Goal: Task Accomplishment & Management: Complete application form

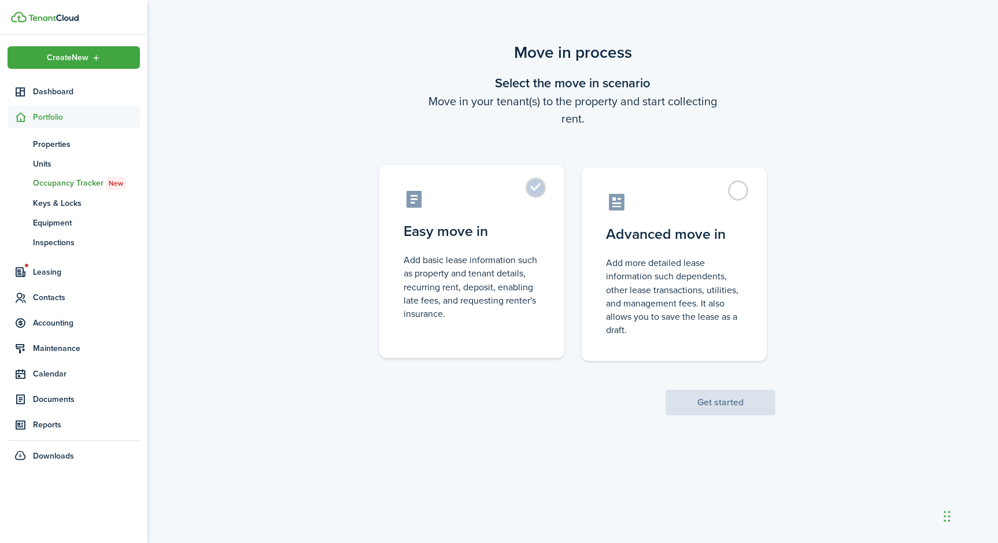
click at [536, 186] on label "Easy move in Add basic lease information such as property and tenant details, r…" at bounding box center [471, 261] width 185 height 193
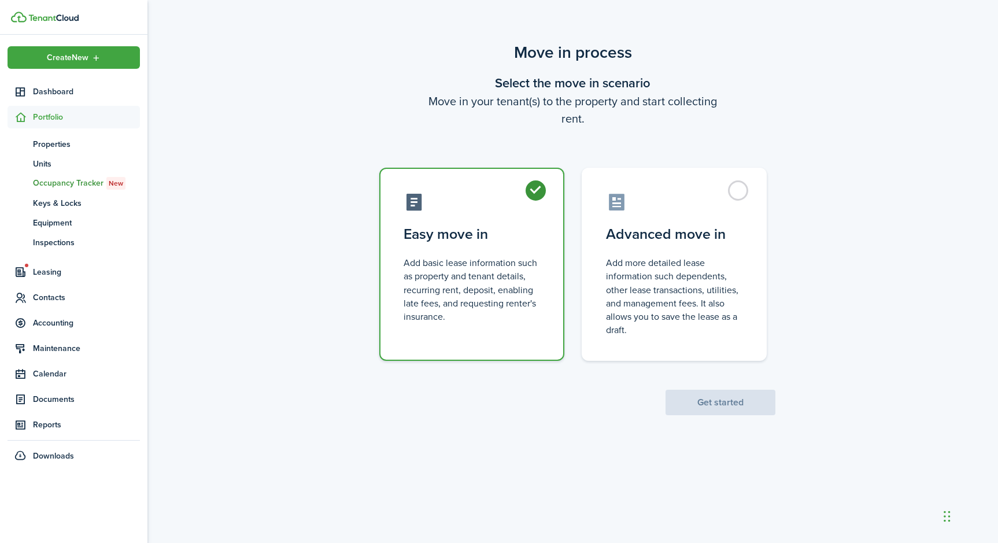
radio input "true"
click at [709, 409] on button "Get started" at bounding box center [720, 402] width 110 height 25
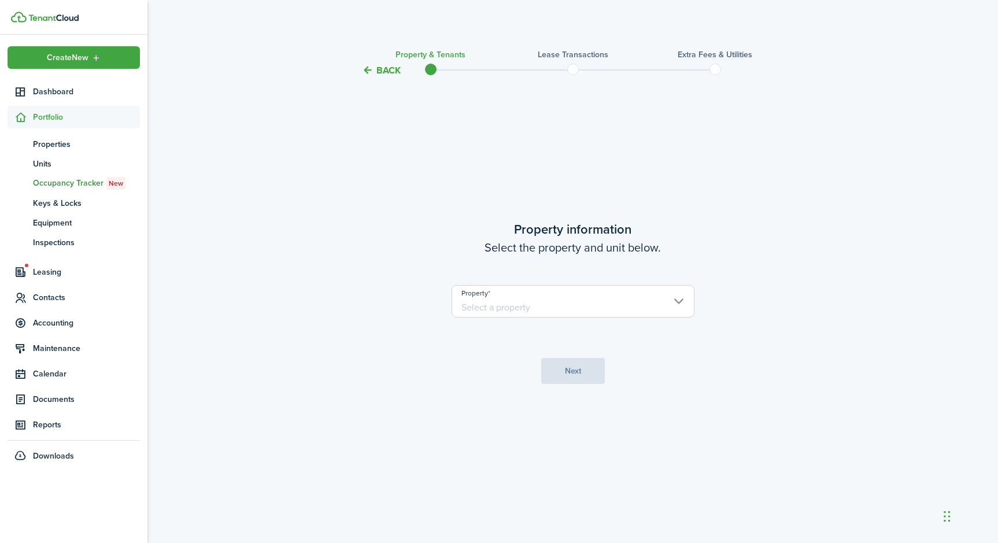
click at [677, 298] on input "Property" at bounding box center [572, 301] width 243 height 32
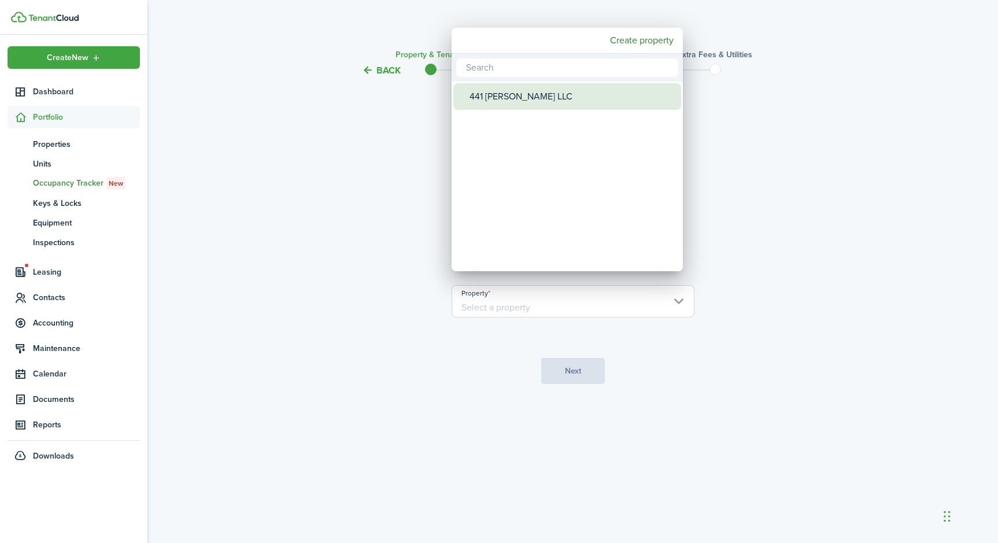
click at [506, 108] on div "441 [PERSON_NAME] LLC" at bounding box center [571, 96] width 205 height 27
type input "441 [PERSON_NAME] LLC"
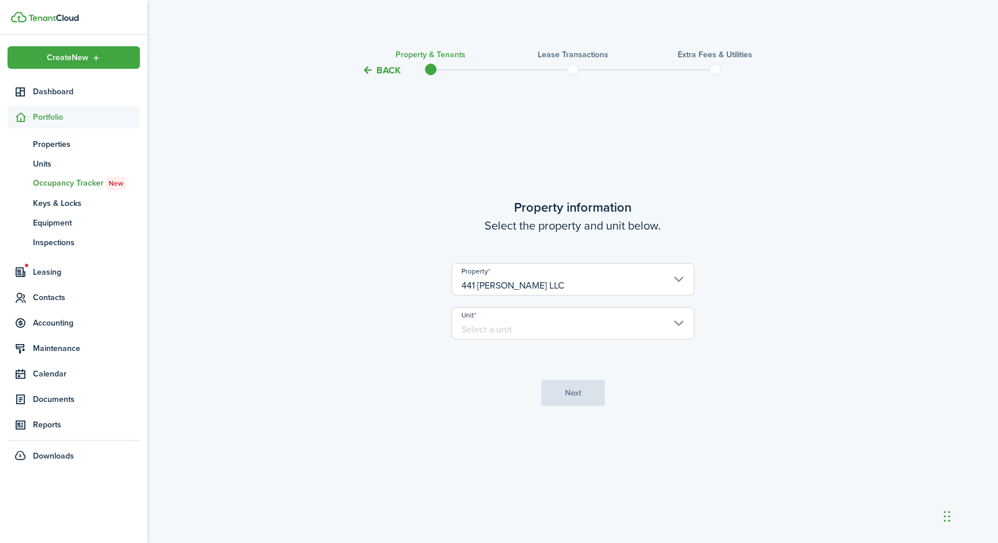
click at [676, 324] on input "Unit" at bounding box center [572, 323] width 243 height 32
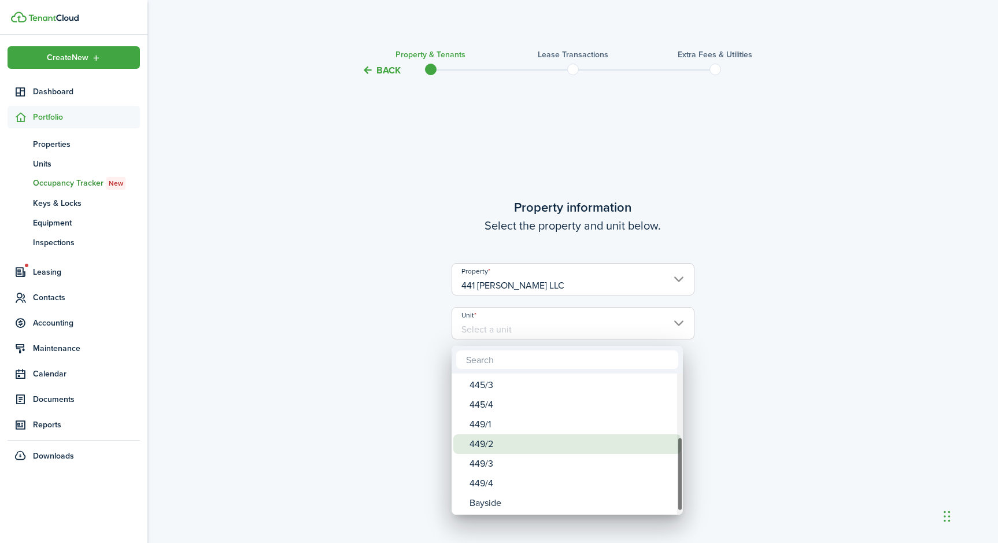
click at [554, 451] on div "449/2" at bounding box center [571, 444] width 205 height 20
type input "449/2"
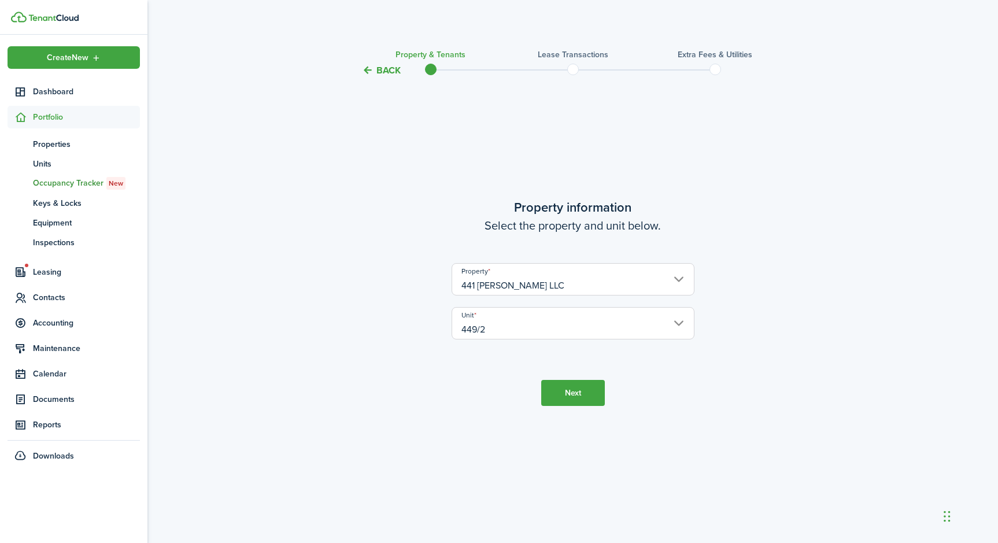
click at [576, 390] on button "Next" at bounding box center [573, 393] width 64 height 26
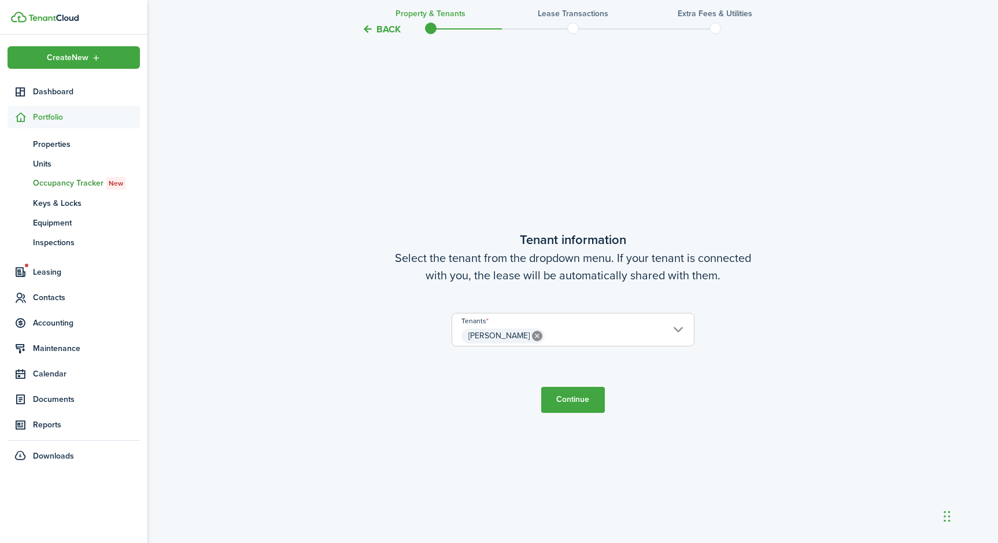
scroll to position [465, 0]
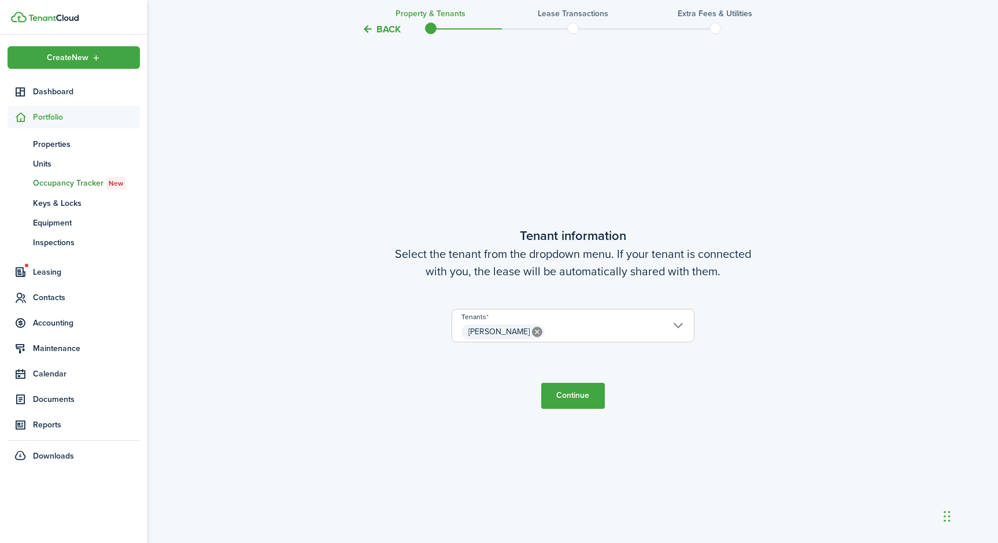
click at [573, 401] on button "Continue" at bounding box center [573, 396] width 64 height 26
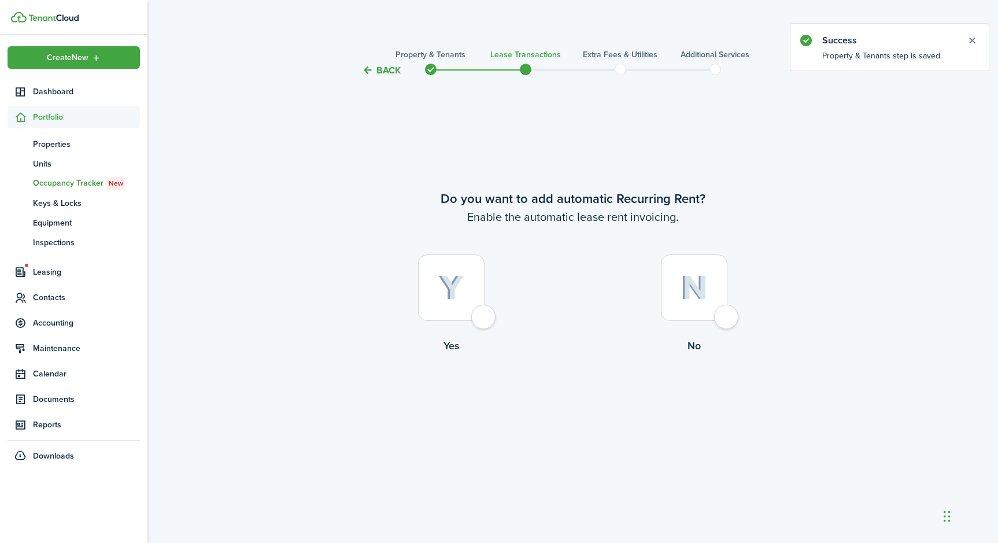
click at [484, 317] on div at bounding box center [451, 287] width 66 height 66
radio input "true"
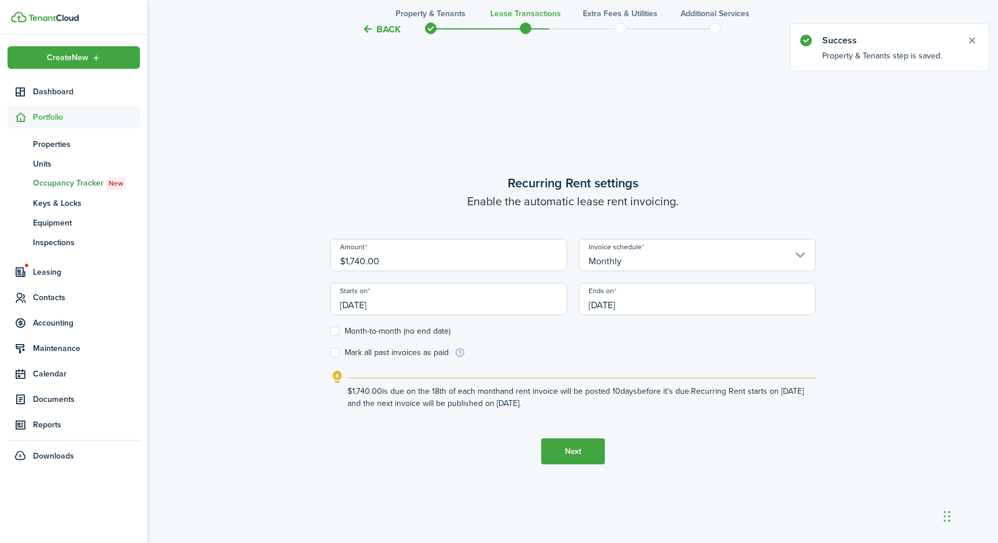
scroll to position [465, 0]
click at [385, 254] on input "$1,740.00" at bounding box center [448, 253] width 237 height 32
click at [361, 251] on input "$1,740.00" at bounding box center [448, 253] width 237 height 32
click at [796, 243] on input "Monthly" at bounding box center [697, 253] width 237 height 32
type input "$870.00"
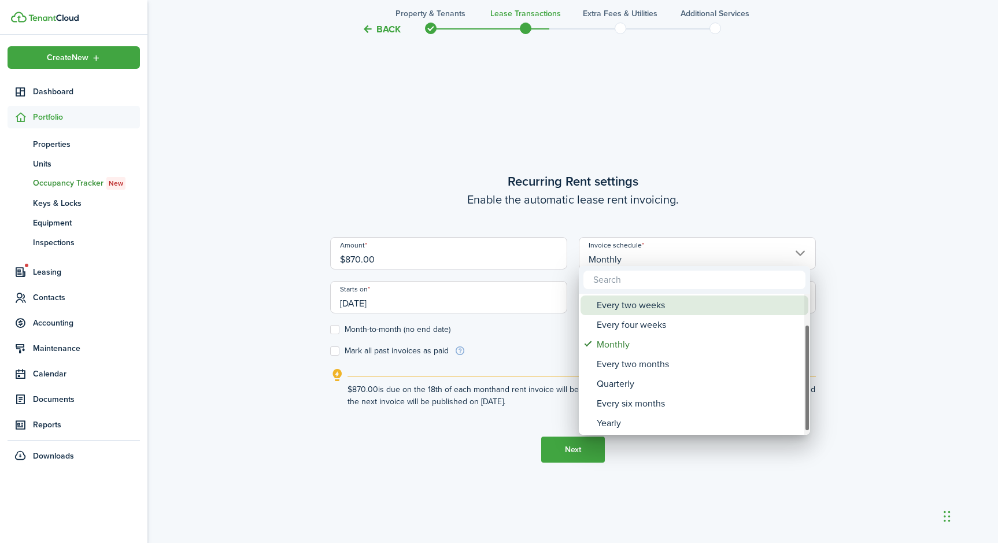
click at [714, 304] on div "Every two weeks" at bounding box center [698, 305] width 205 height 20
type input "Every two weeks"
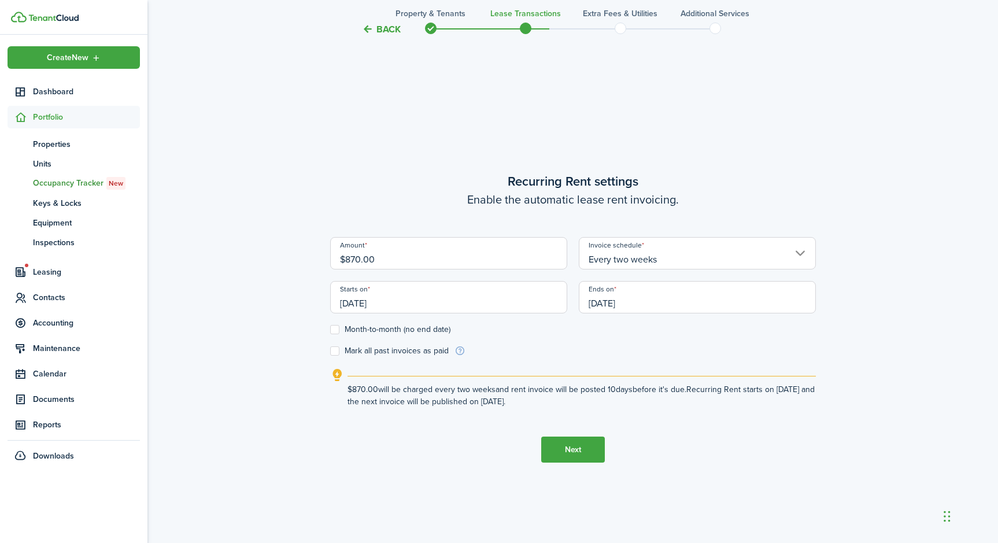
click at [359, 299] on input "[DATE]" at bounding box center [448, 297] width 237 height 32
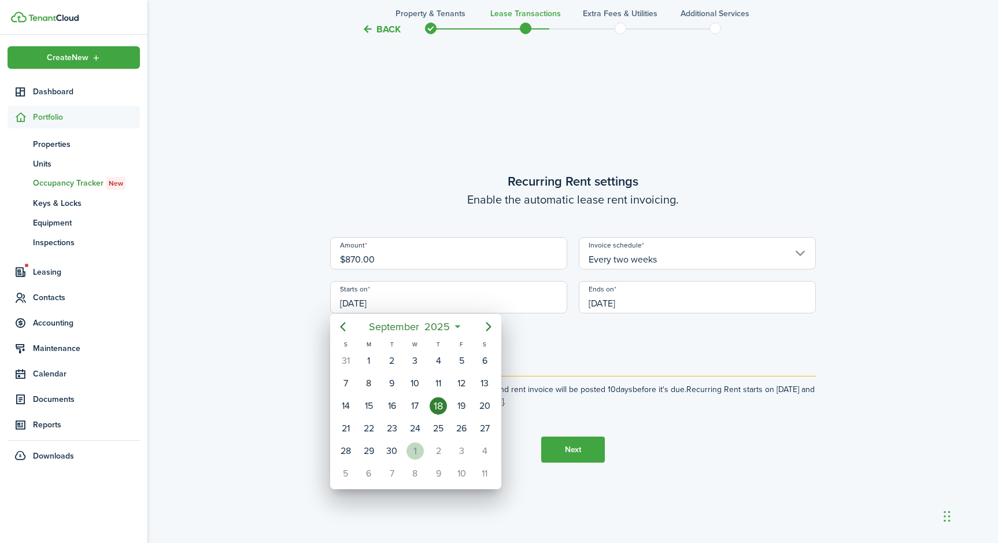
click at [416, 459] on div "1" at bounding box center [414, 450] width 17 height 17
type input "[DATE]"
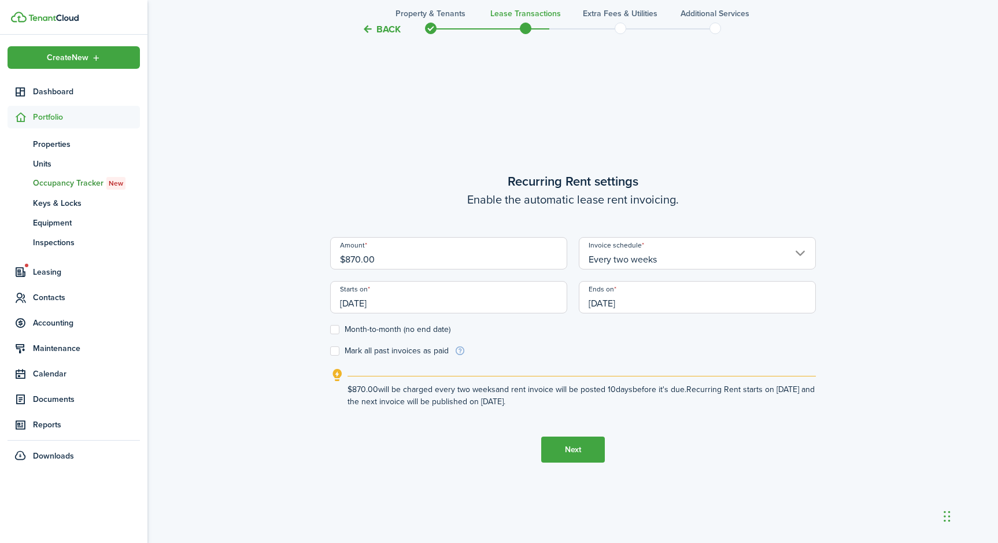
scroll to position [0, 0]
click at [610, 298] on input "[DATE]" at bounding box center [697, 297] width 237 height 32
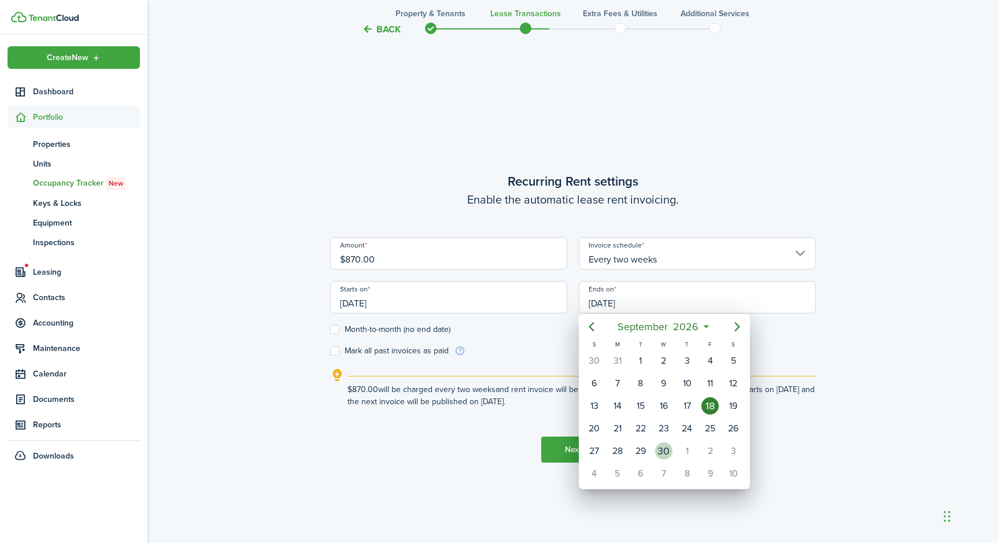
click at [665, 459] on div "30" at bounding box center [663, 450] width 17 height 17
type input "[DATE]"
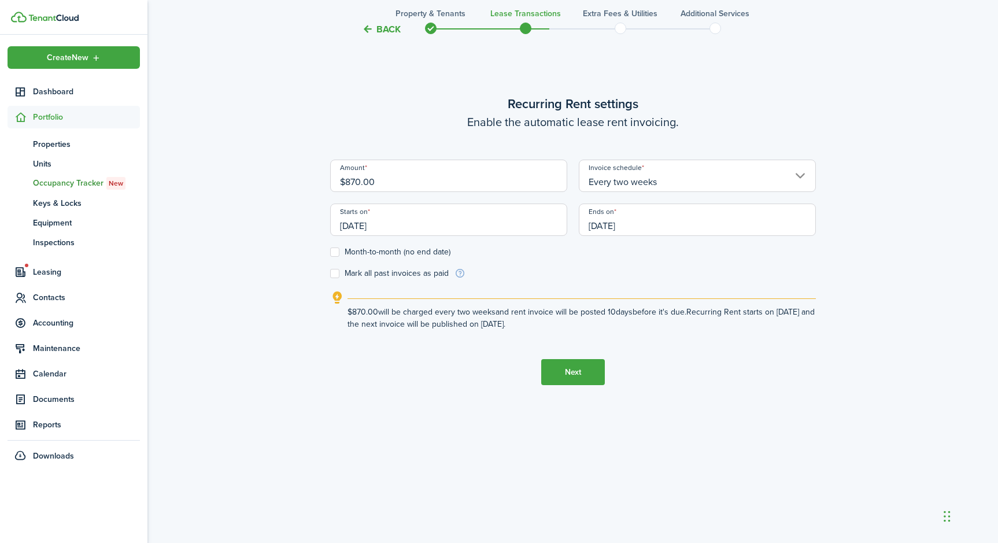
scroll to position [543, 0]
click at [572, 380] on button "Next" at bounding box center [573, 372] width 64 height 26
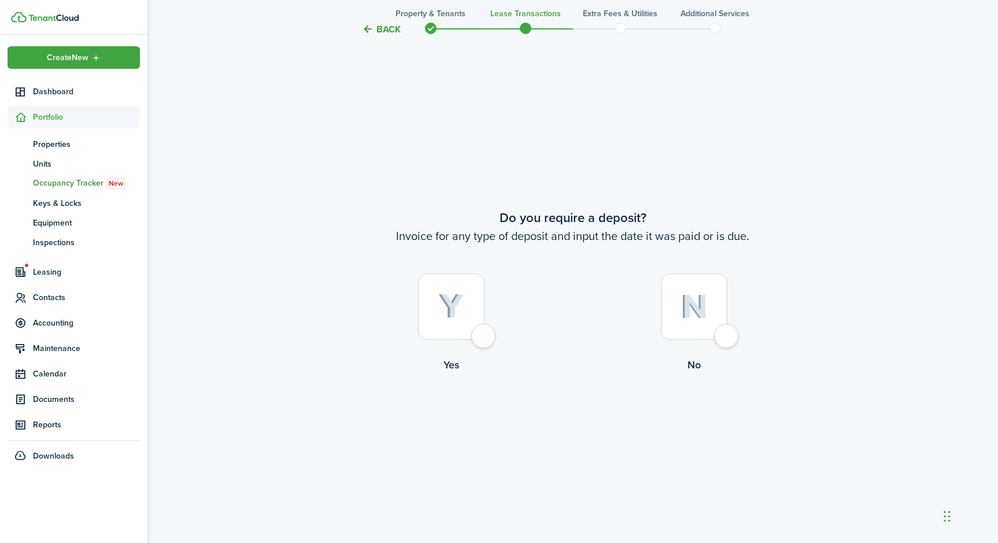
scroll to position [1008, 0]
click at [723, 336] on div at bounding box center [694, 303] width 66 height 66
radio input "true"
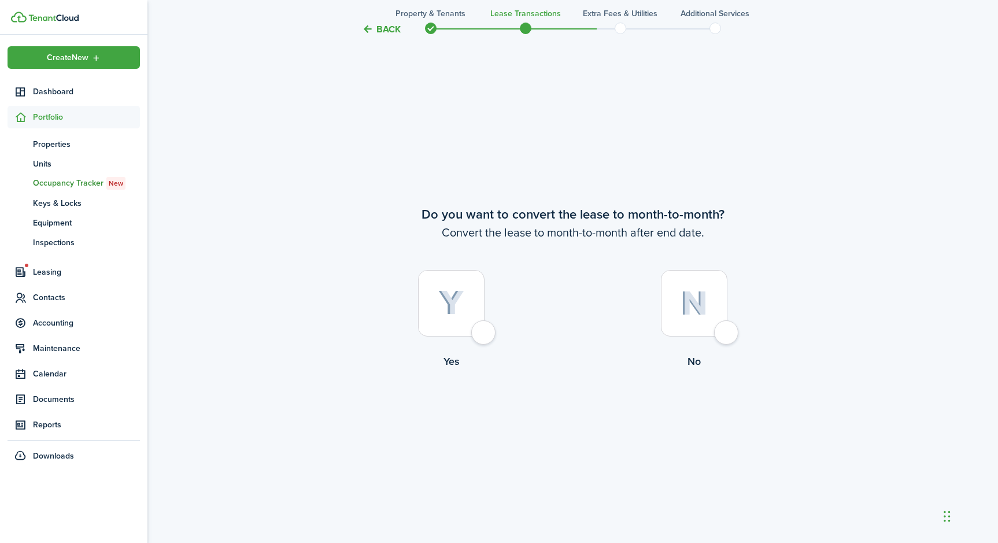
click at [726, 336] on div at bounding box center [694, 303] width 66 height 66
radio input "true"
click at [577, 422] on button "Continue" at bounding box center [573, 416] width 64 height 26
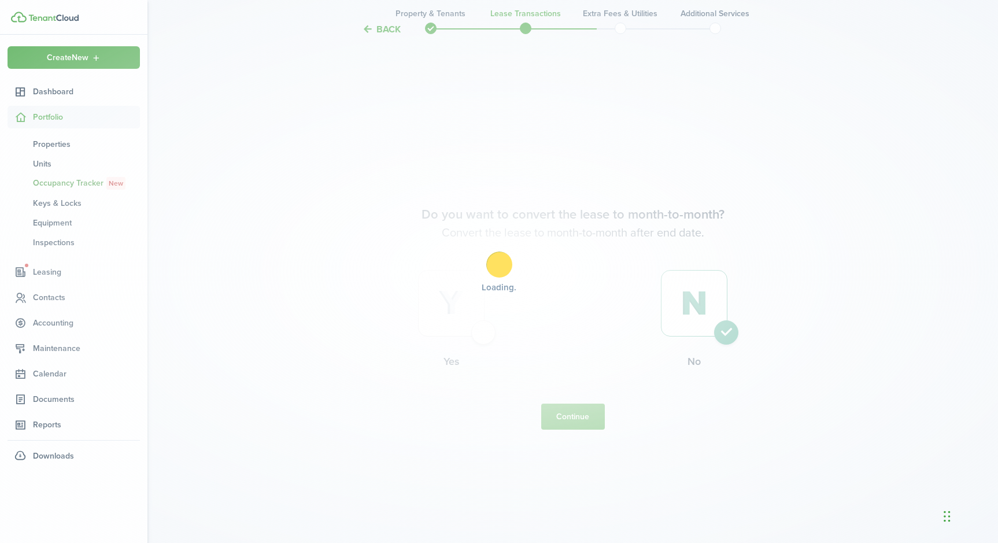
scroll to position [0, 0]
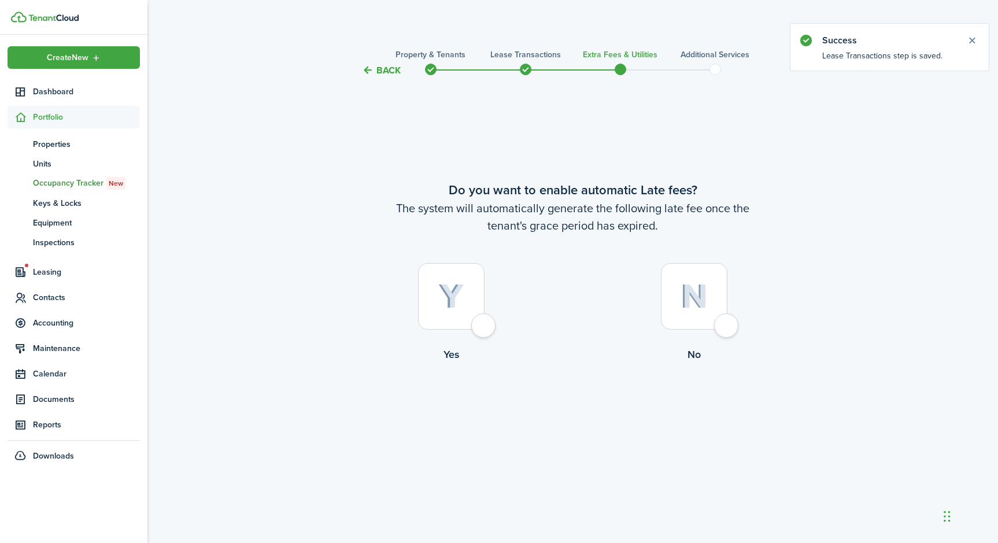
click at [483, 328] on div at bounding box center [451, 296] width 66 height 66
radio input "true"
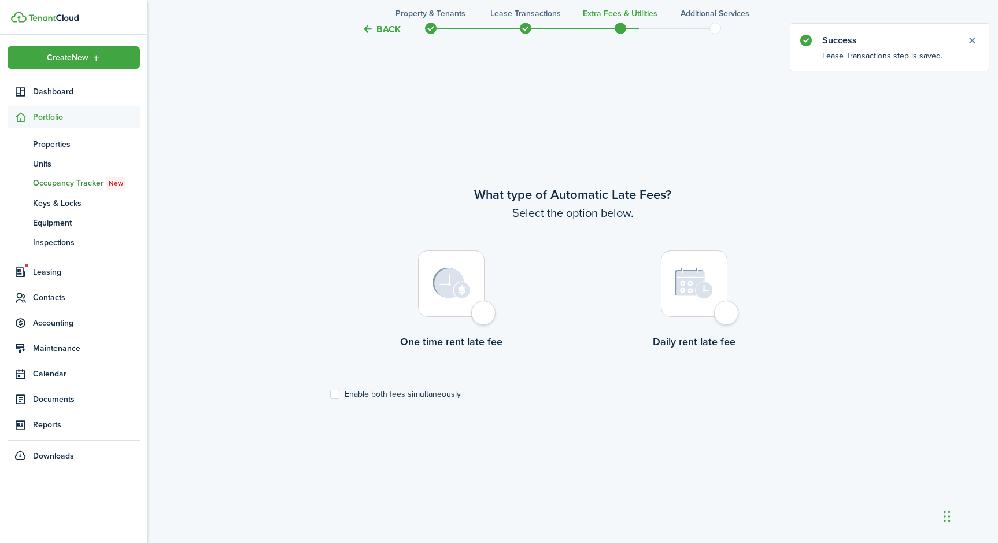
scroll to position [465, 0]
click at [484, 310] on div at bounding box center [451, 281] width 66 height 66
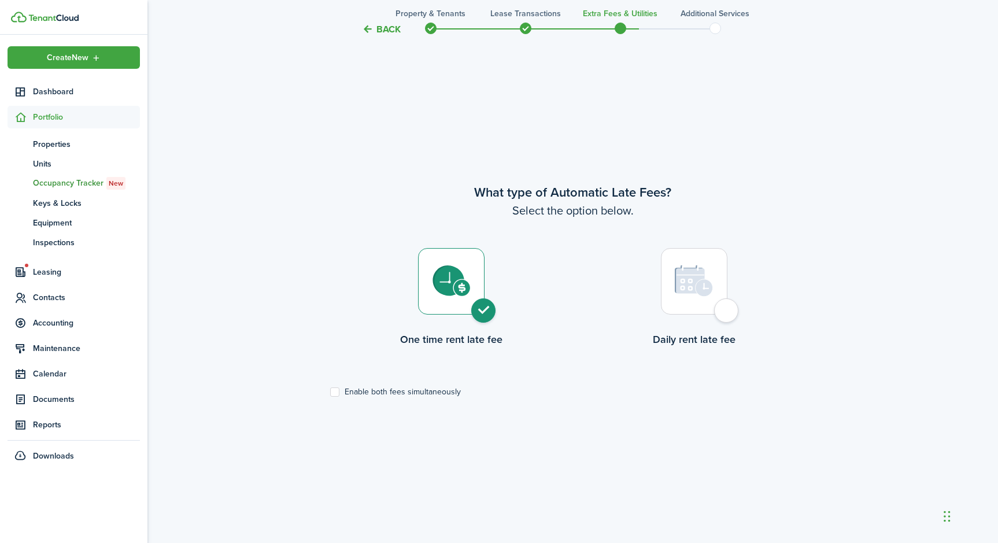
radio input "true"
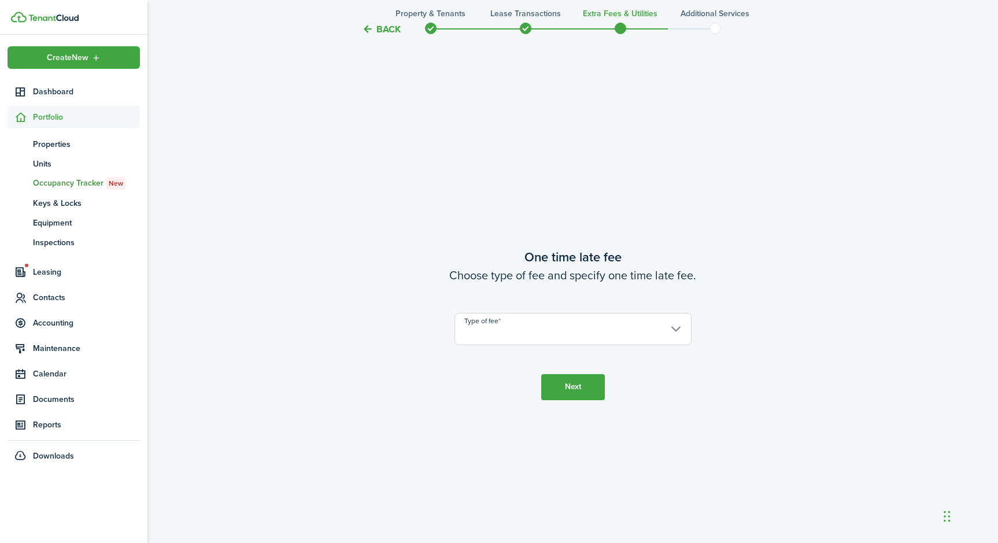
scroll to position [1008, 0]
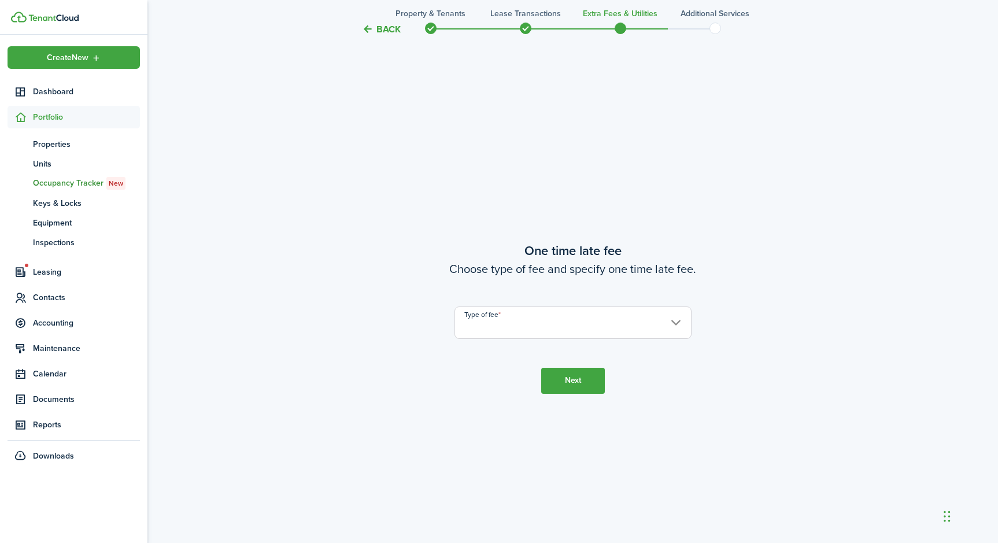
click at [674, 322] on input "Type of fee" at bounding box center [572, 322] width 237 height 32
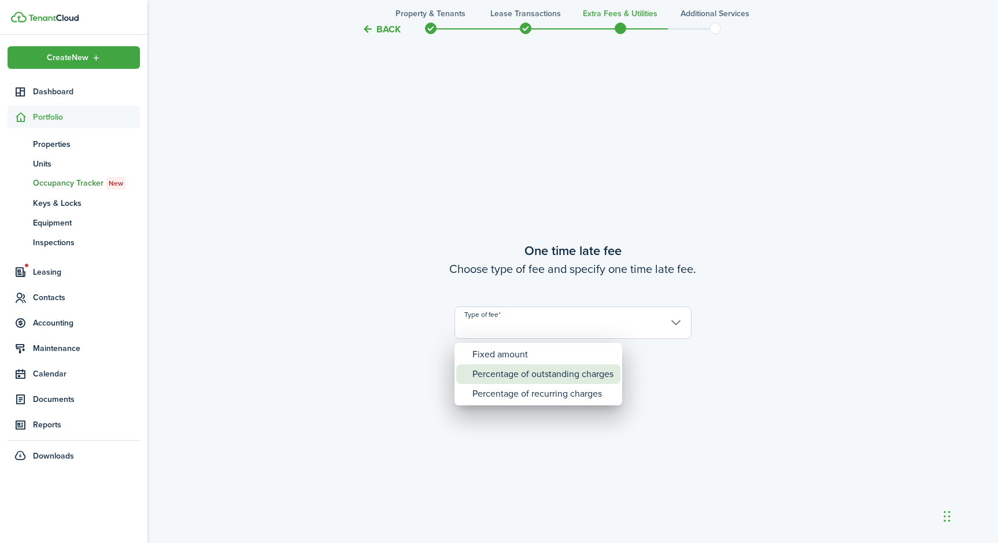
click at [613, 374] on div "Percentage of outstanding charges" at bounding box center [542, 374] width 141 height 20
type input "Percentage of outstanding charges"
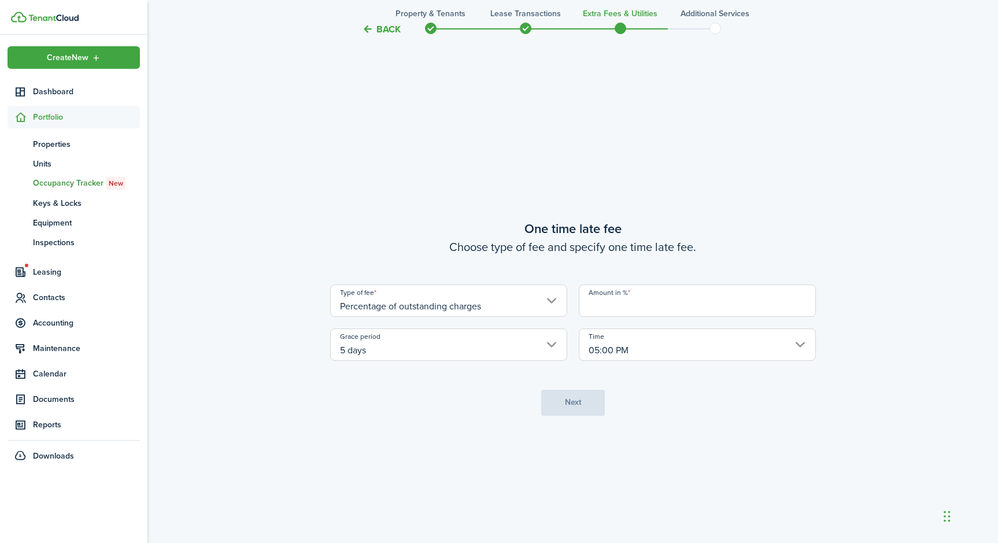
click at [550, 348] on input "5 days" at bounding box center [448, 344] width 237 height 32
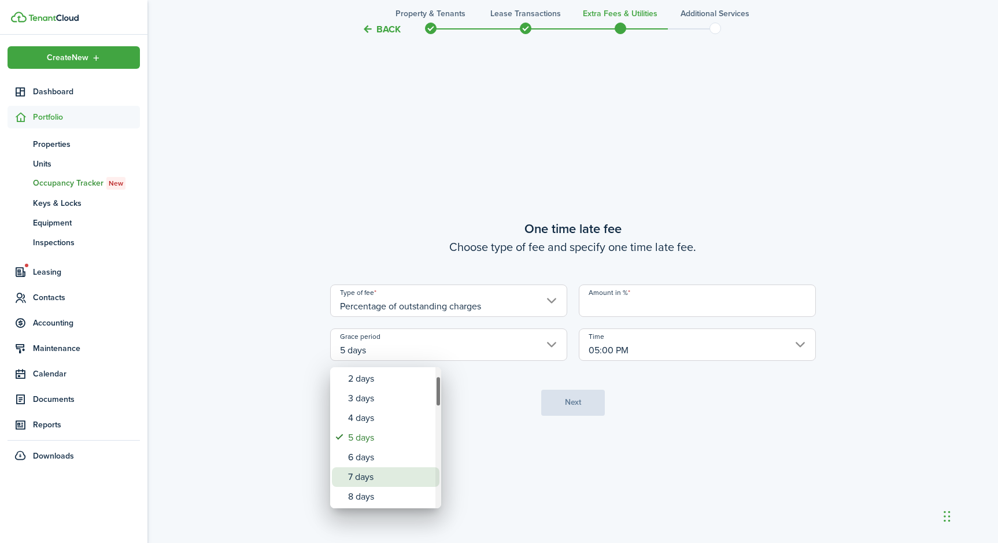
click at [387, 479] on div "7 days" at bounding box center [390, 477] width 84 height 20
type input "7 days"
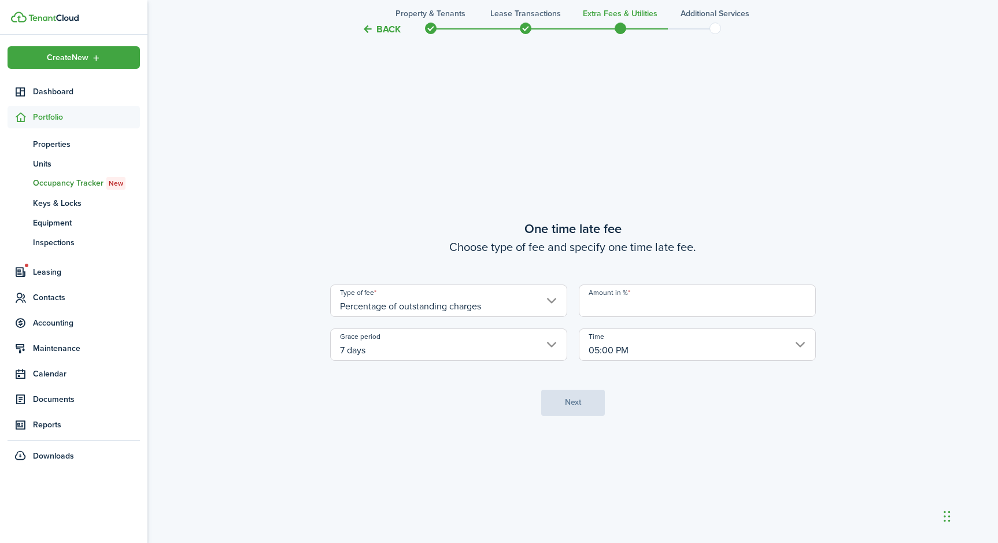
click at [602, 309] on input "Amount in %" at bounding box center [697, 300] width 237 height 32
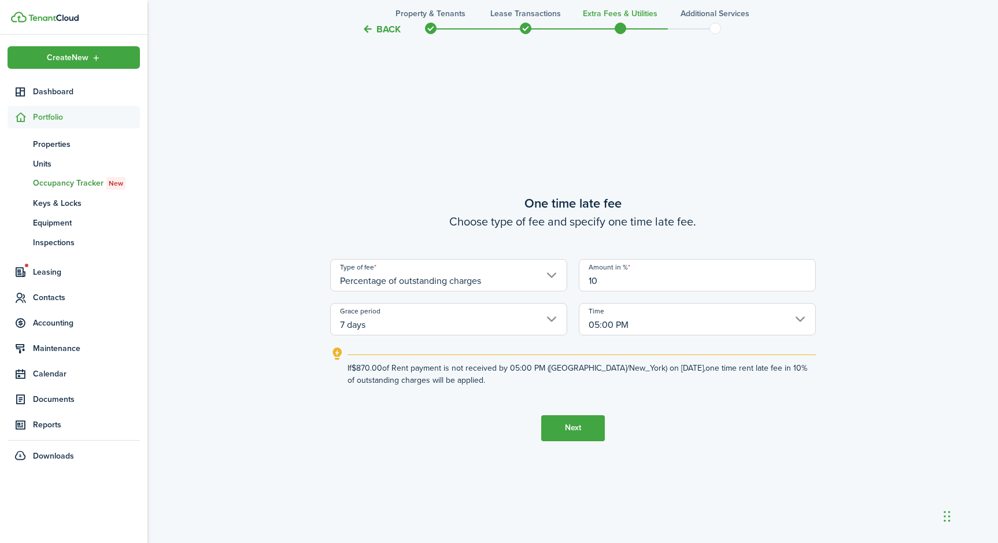
type input "10"
click at [569, 433] on button "Next" at bounding box center [573, 428] width 64 height 26
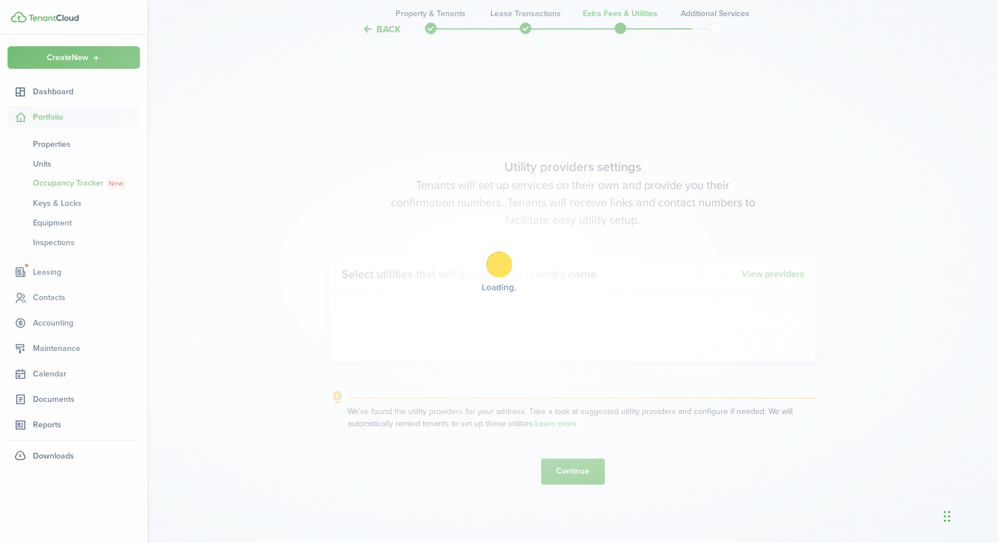
scroll to position [1551, 0]
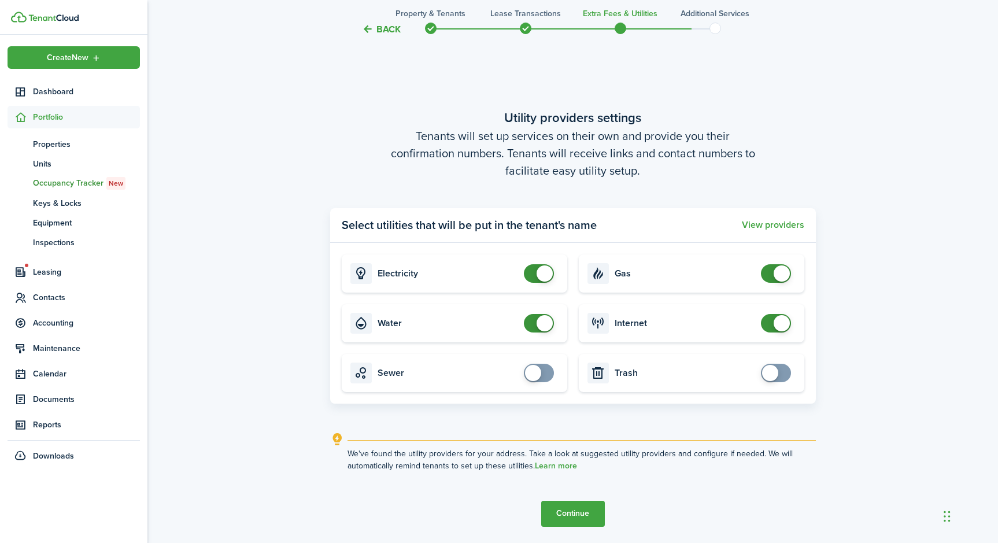
checkbox input "false"
click at [542, 274] on span at bounding box center [544, 273] width 16 height 16
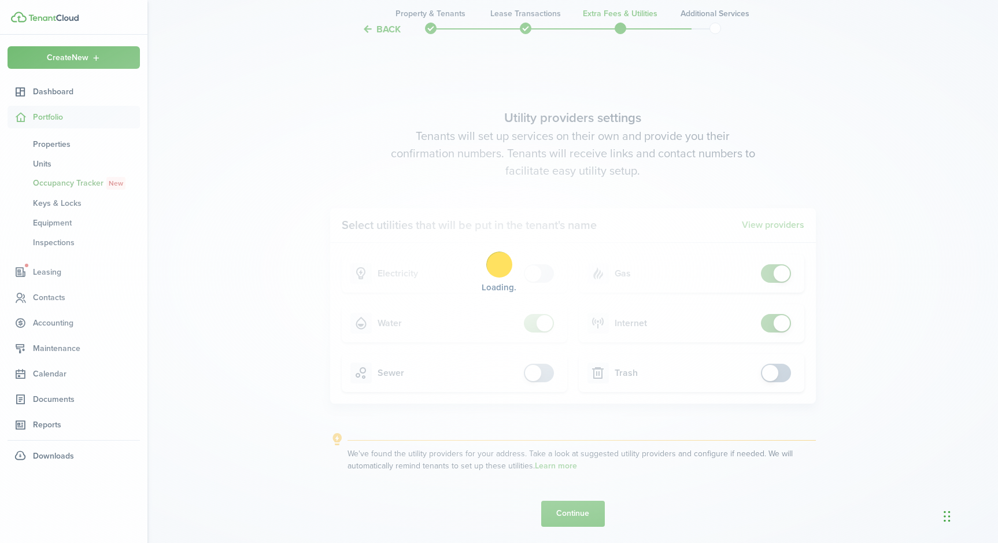
click at [542, 316] on div "Loading" at bounding box center [499, 271] width 998 height 543
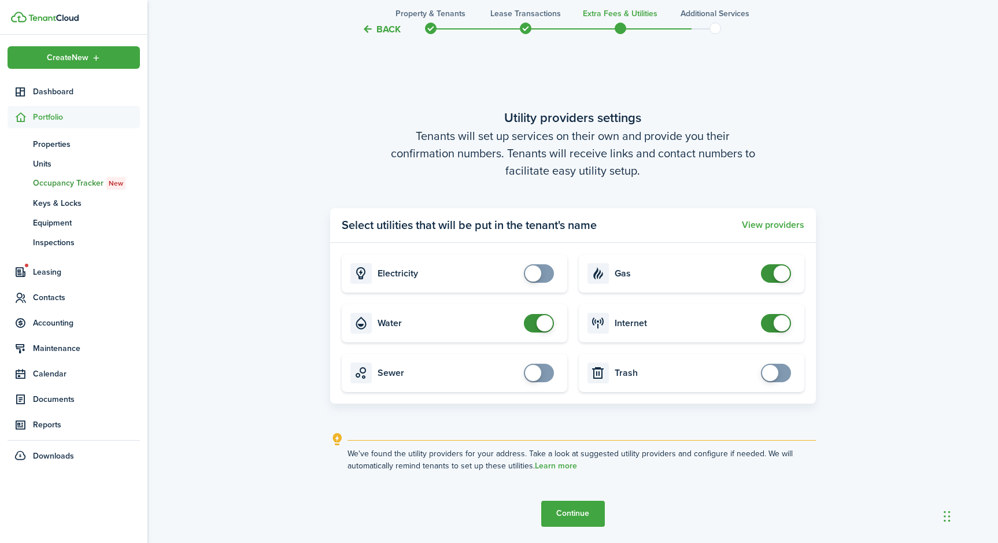
checkbox input "false"
click at [780, 268] on span at bounding box center [781, 273] width 16 height 16
checkbox input "false"
click at [778, 316] on span at bounding box center [781, 323] width 16 height 16
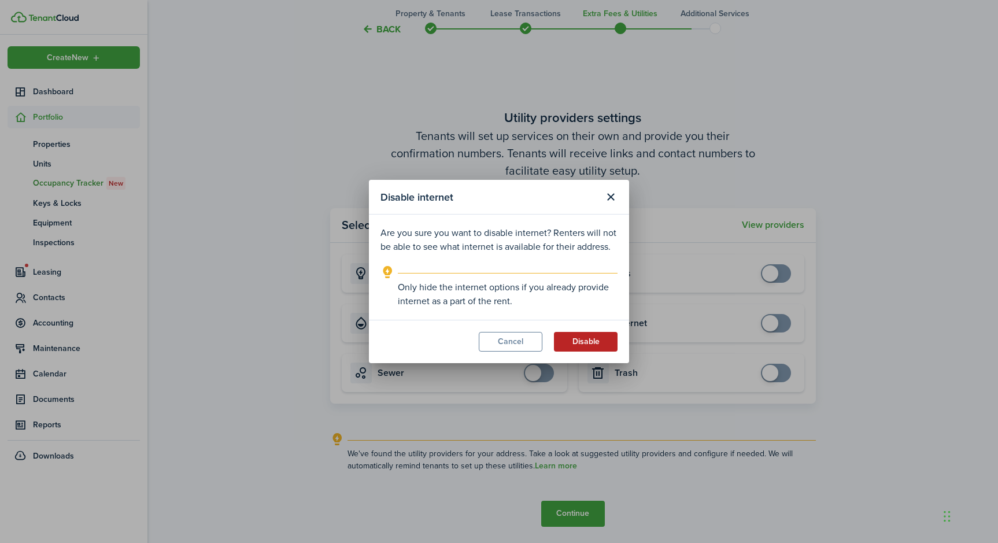
click at [577, 351] on button "Disable" at bounding box center [586, 342] width 64 height 20
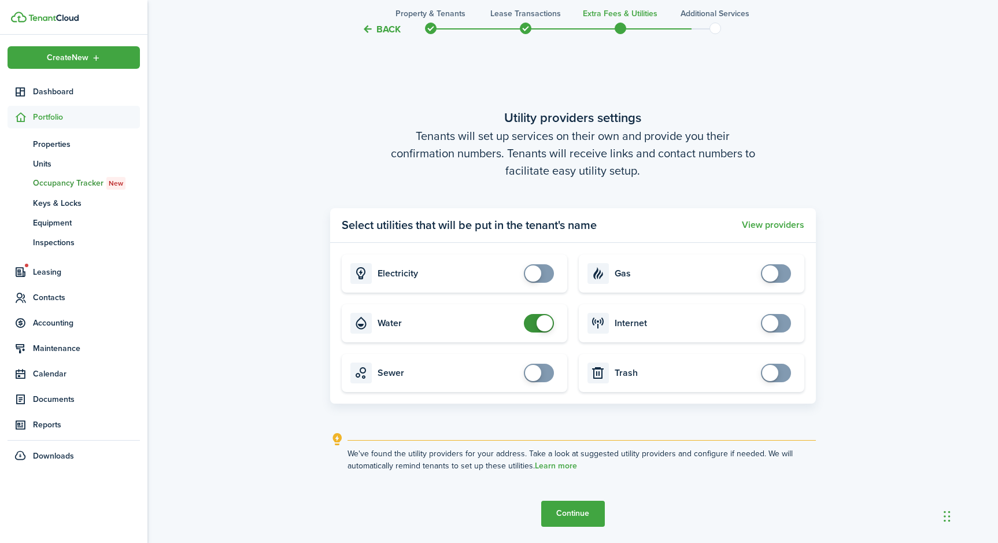
checkbox input "false"
click at [540, 321] on span at bounding box center [544, 323] width 16 height 16
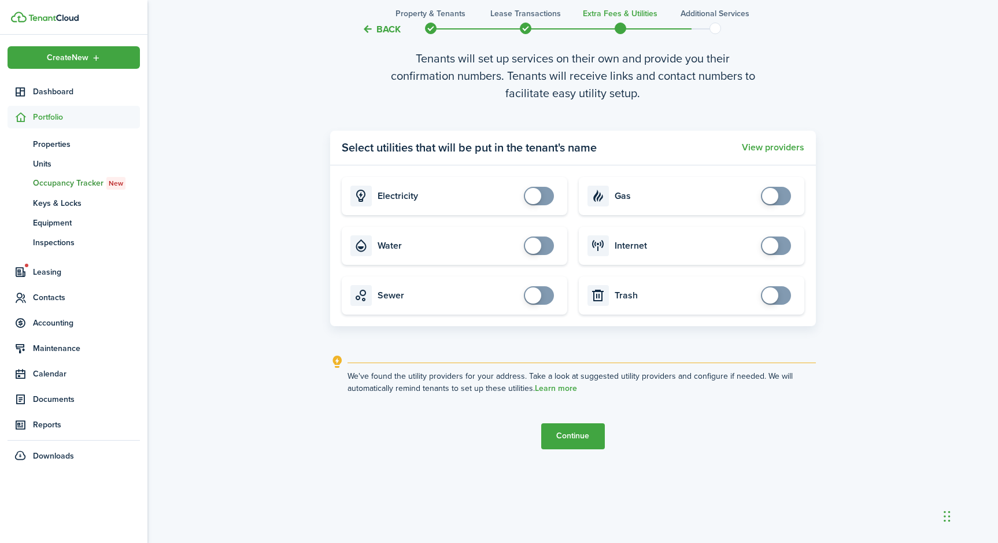
scroll to position [1628, 0]
click at [570, 442] on button "Continue" at bounding box center [573, 436] width 64 height 26
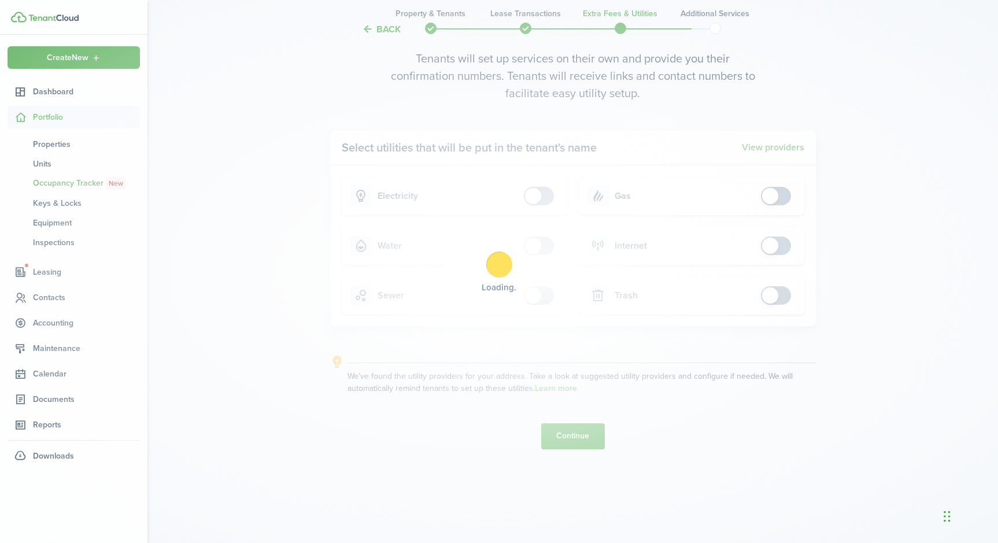
scroll to position [0, 0]
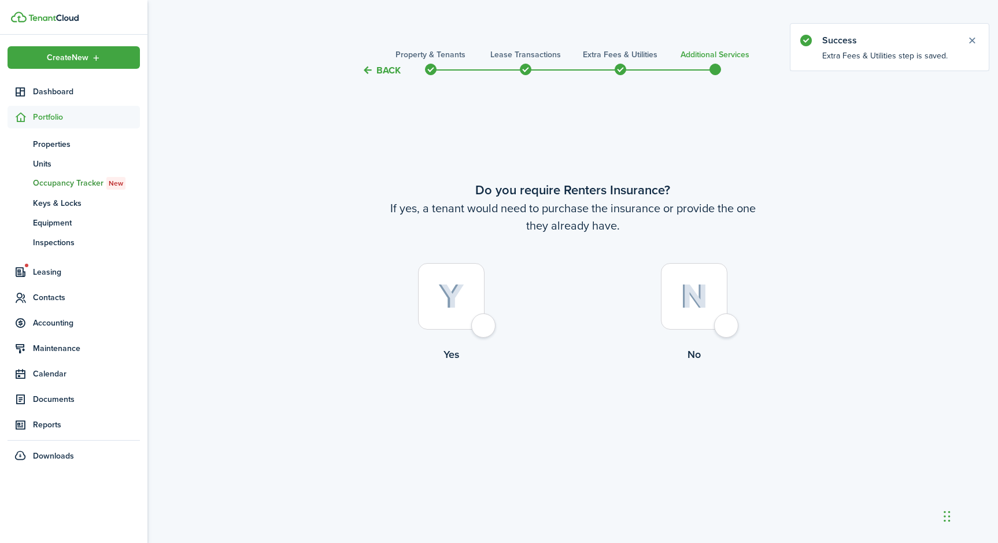
click at [727, 325] on div at bounding box center [694, 296] width 66 height 66
radio input "true"
click at [576, 412] on button "Complete move in" at bounding box center [572, 410] width 85 height 26
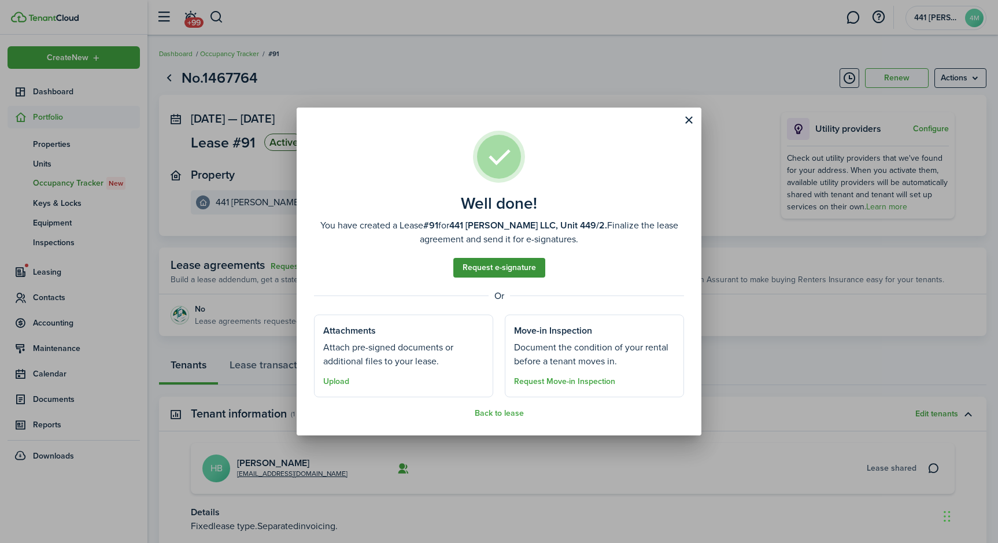
click at [502, 262] on link "Request e-signature" at bounding box center [499, 268] width 92 height 20
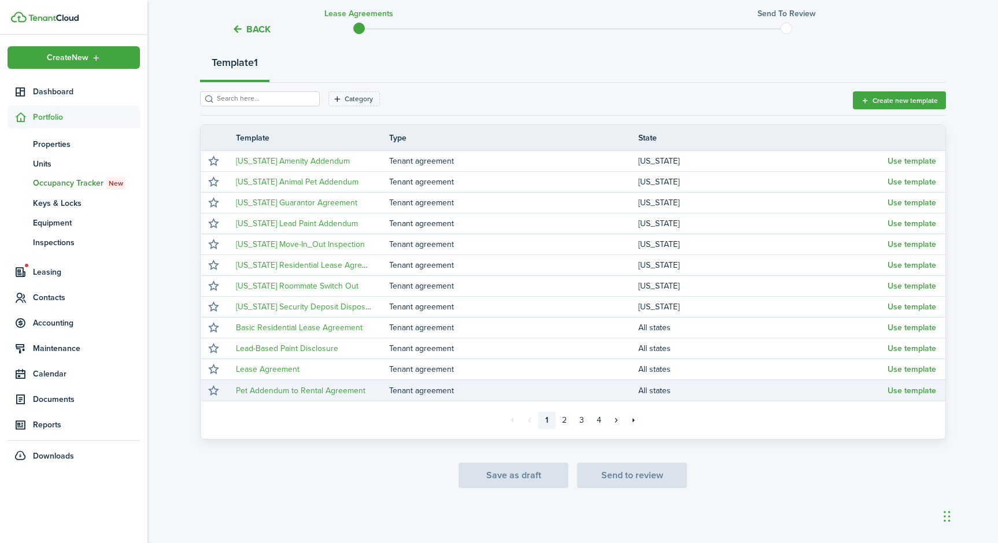
scroll to position [138, 0]
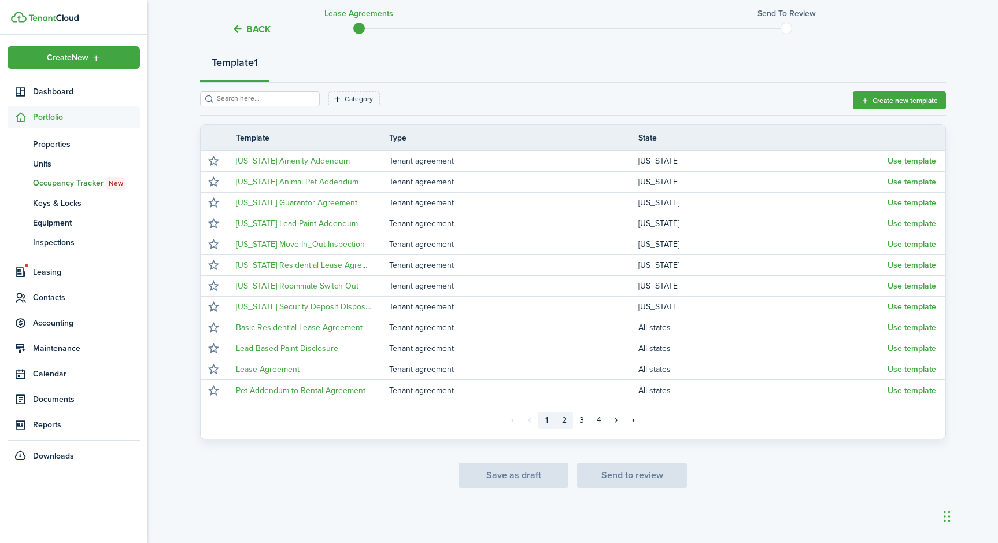
click at [564, 422] on link "2" at bounding box center [563, 420] width 17 height 17
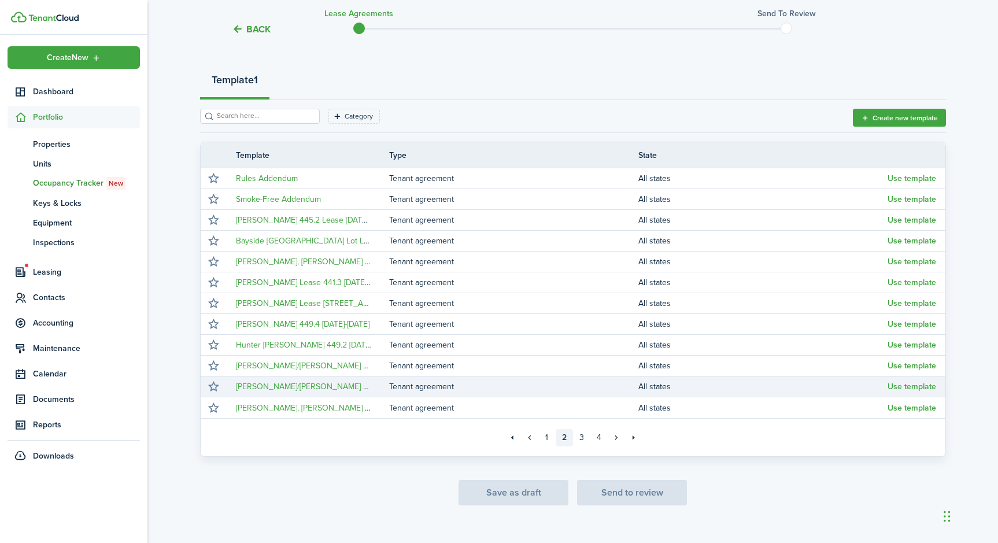
scroll to position [116, 0]
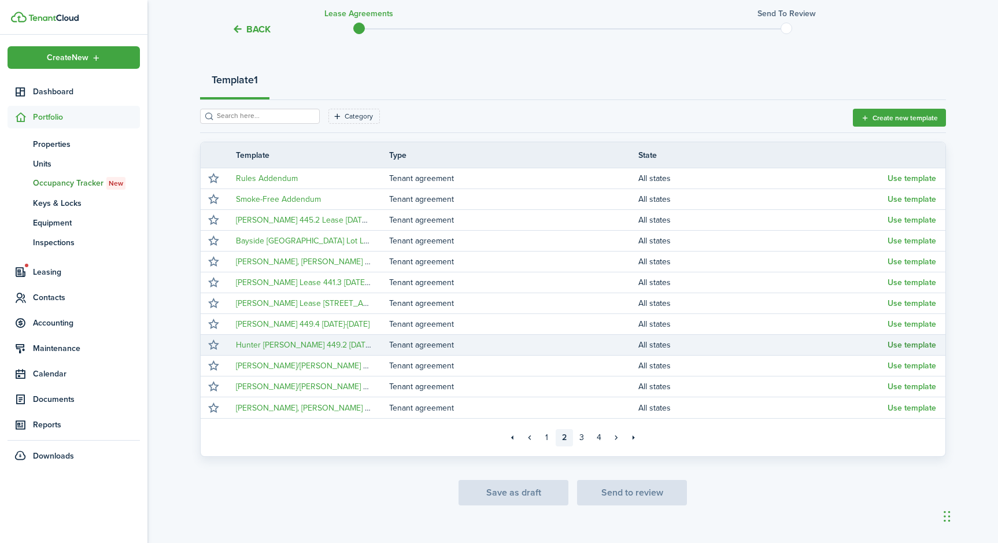
click at [911, 347] on button "Use template" at bounding box center [911, 344] width 49 height 9
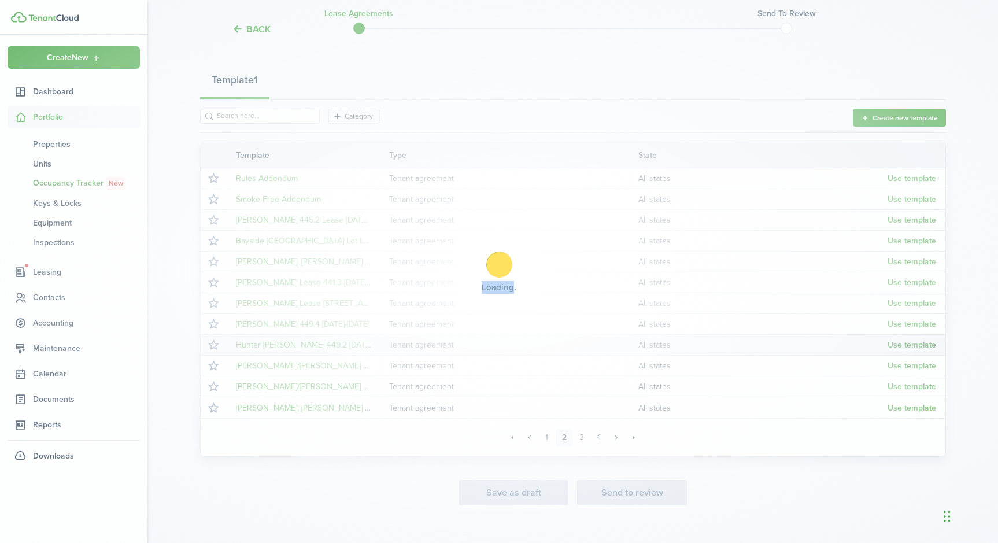
click at [911, 347] on div "Loading" at bounding box center [499, 271] width 998 height 543
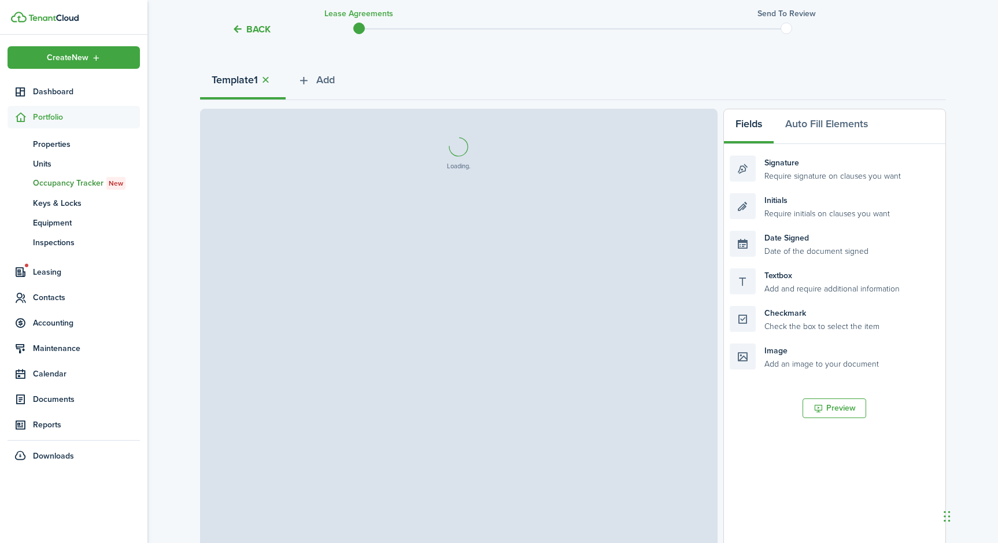
select select "fit"
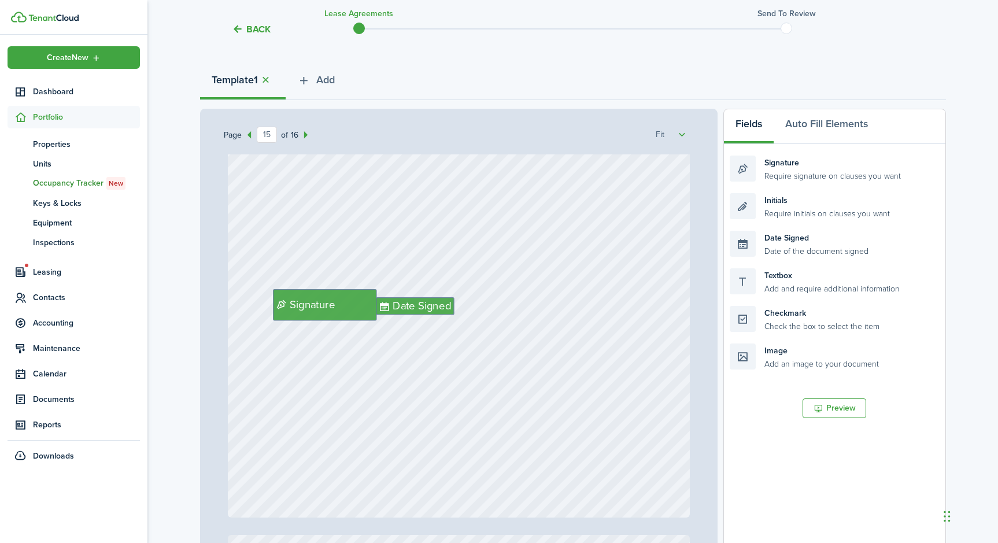
scroll to position [9013, 0]
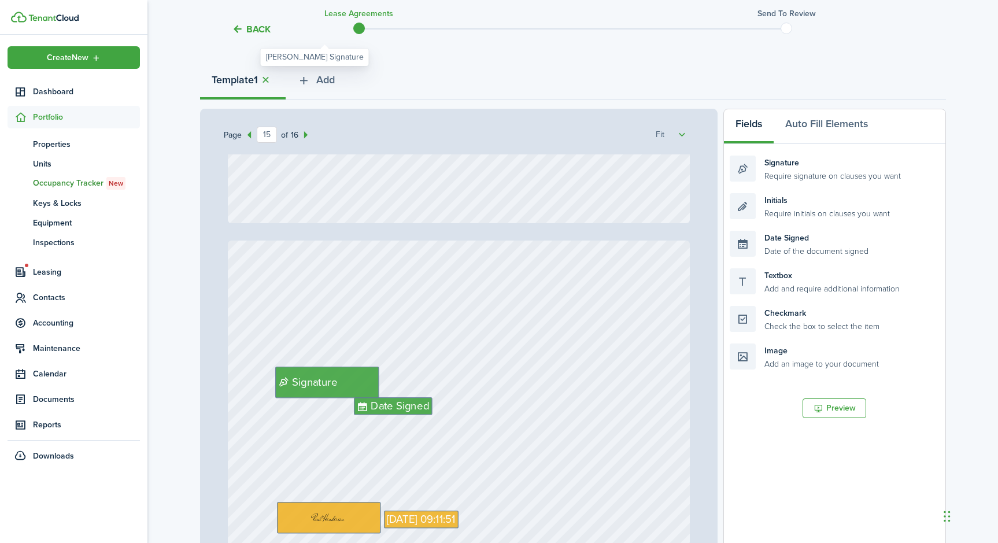
type input "16"
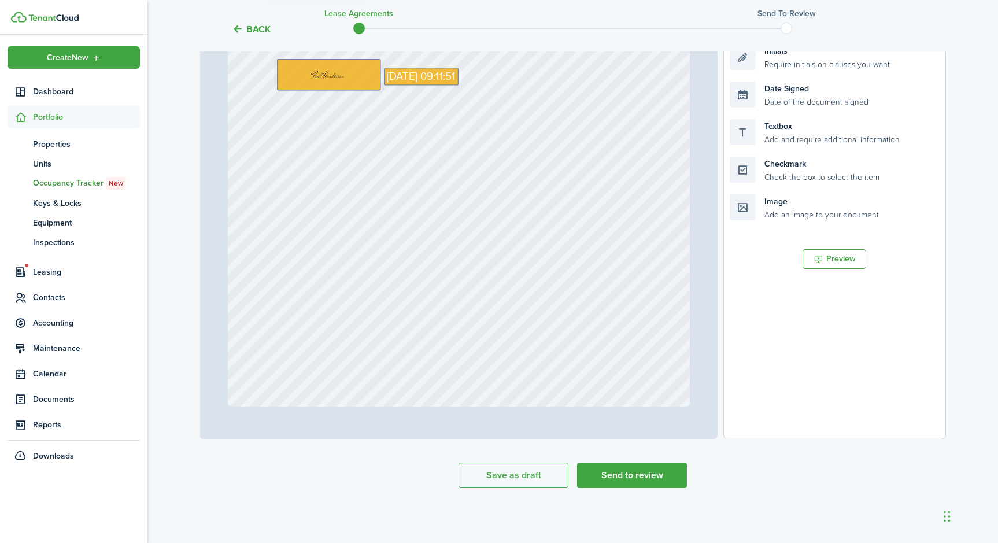
scroll to position [268, 0]
click at [633, 475] on button "Send to review" at bounding box center [632, 474] width 110 height 25
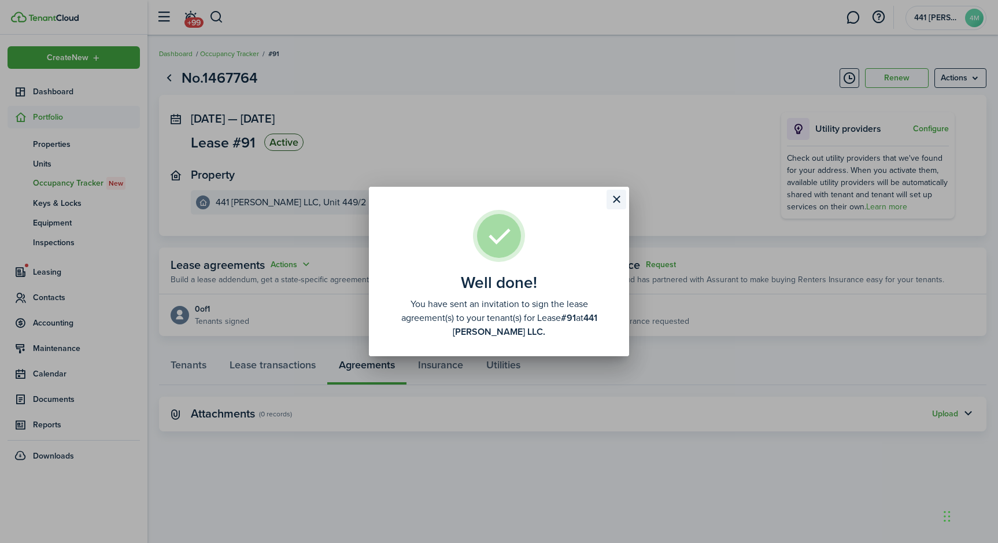
click at [615, 193] on button "Close modal" at bounding box center [616, 200] width 20 height 20
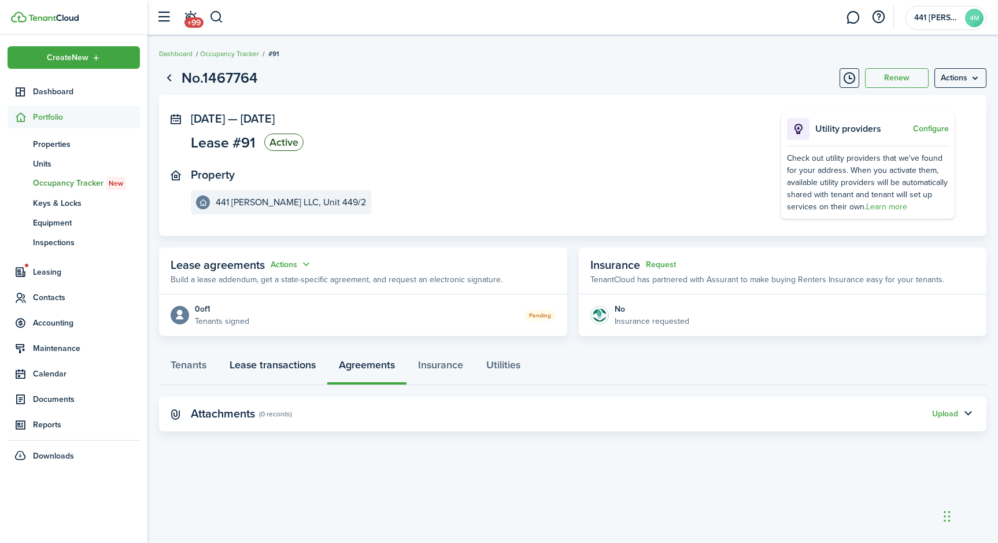
click at [283, 385] on link "Lease transactions" at bounding box center [272, 367] width 109 height 35
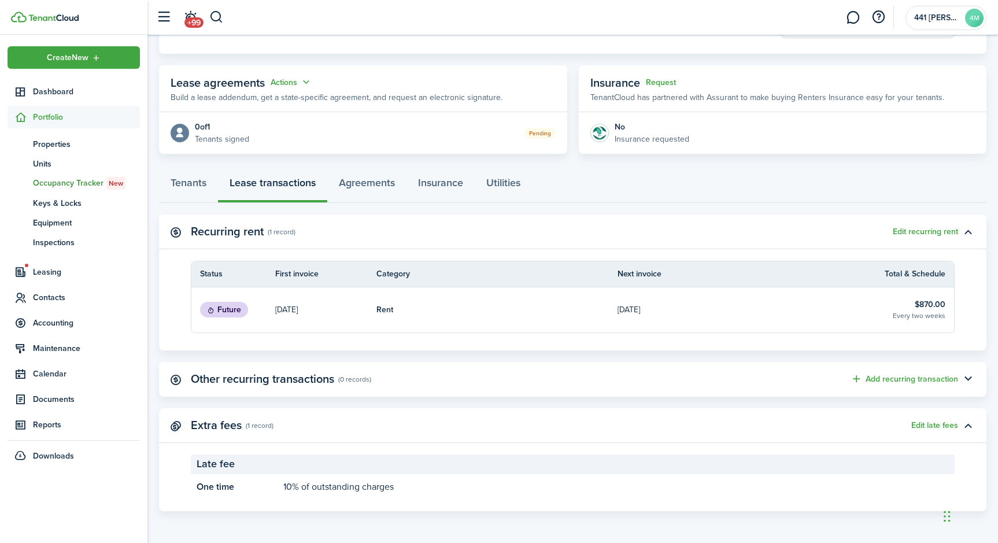
scroll to position [263, 0]
click at [907, 377] on button "Add recurring transaction" at bounding box center [903, 378] width 107 height 13
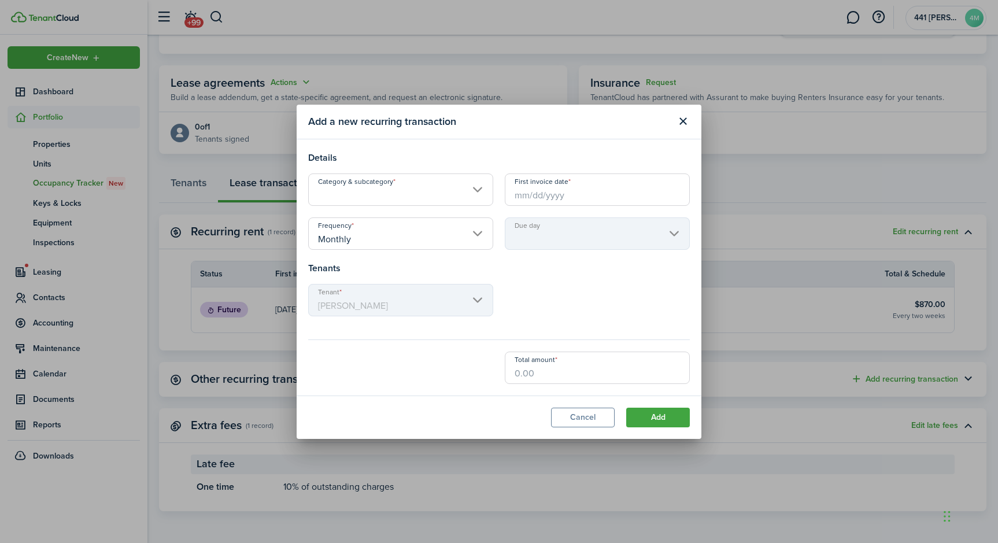
click at [474, 182] on input "Category & subcategory" at bounding box center [400, 189] width 185 height 32
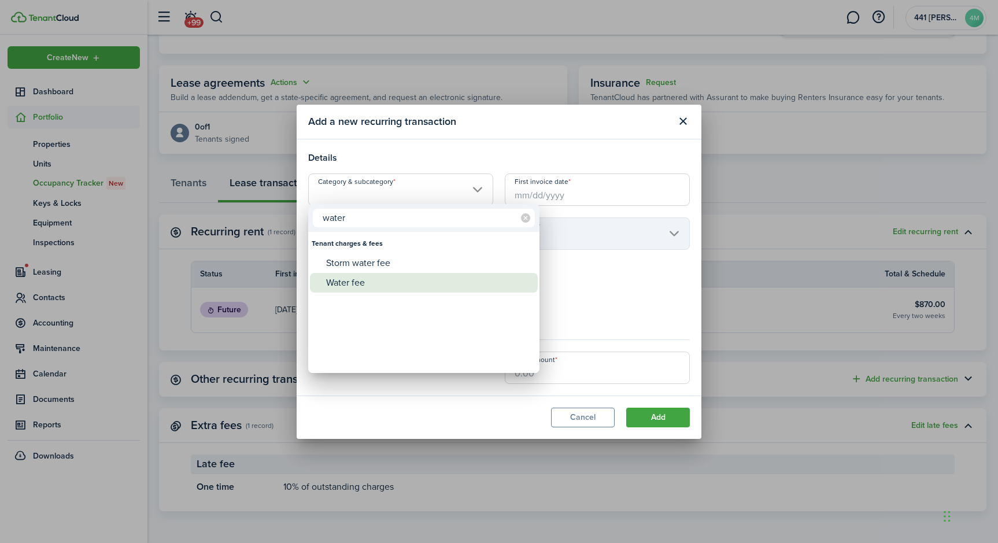
type input "water"
click at [365, 282] on div "Water fee" at bounding box center [428, 283] width 205 height 20
type input "Tenant charges & fees / Water fee"
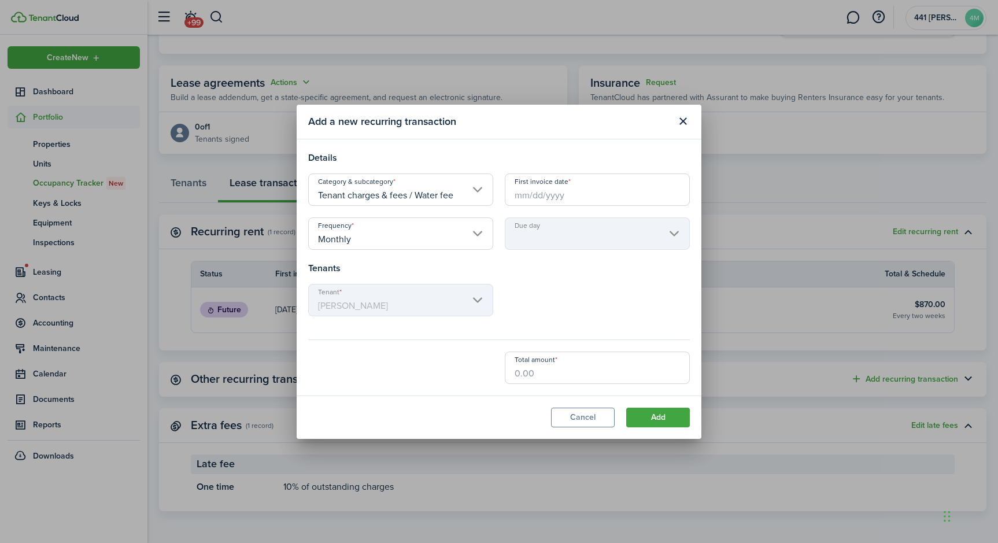
click at [533, 191] on input "First invoice date" at bounding box center [597, 189] width 185 height 32
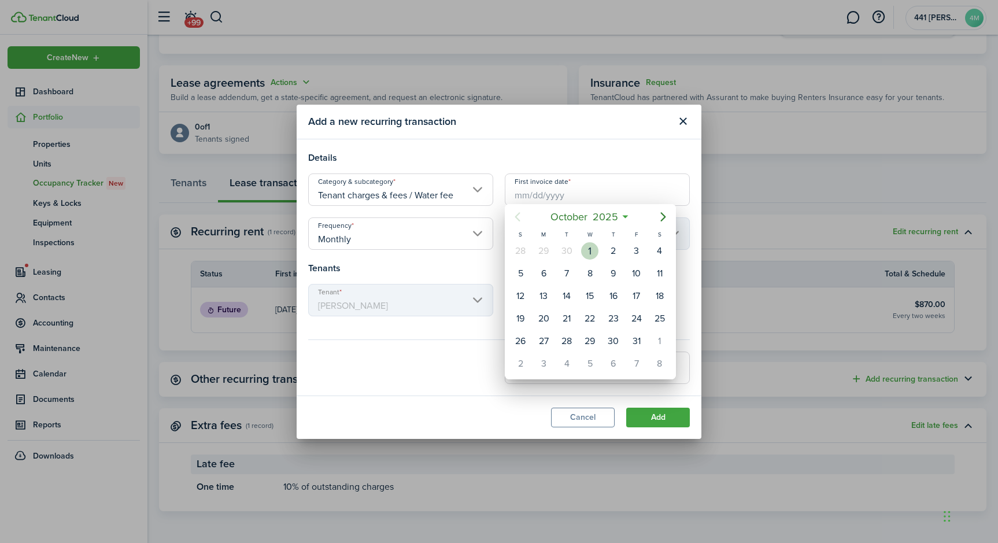
click at [593, 260] on div "1" at bounding box center [589, 250] width 17 height 17
type input "[DATE]"
type input "1st"
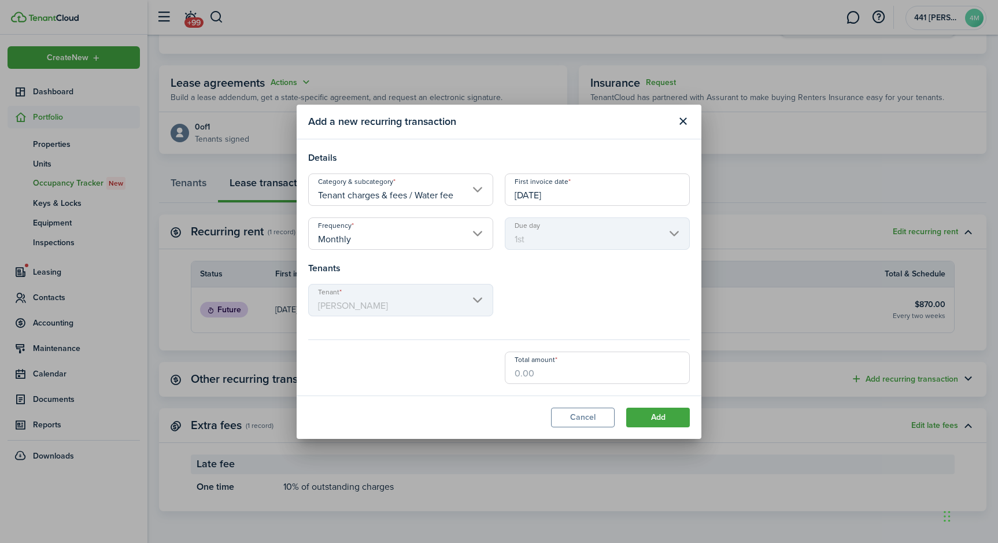
click at [540, 380] on input "Total amount" at bounding box center [597, 367] width 185 height 32
type input "$48.00"
click at [661, 427] on button "Add" at bounding box center [658, 417] width 64 height 20
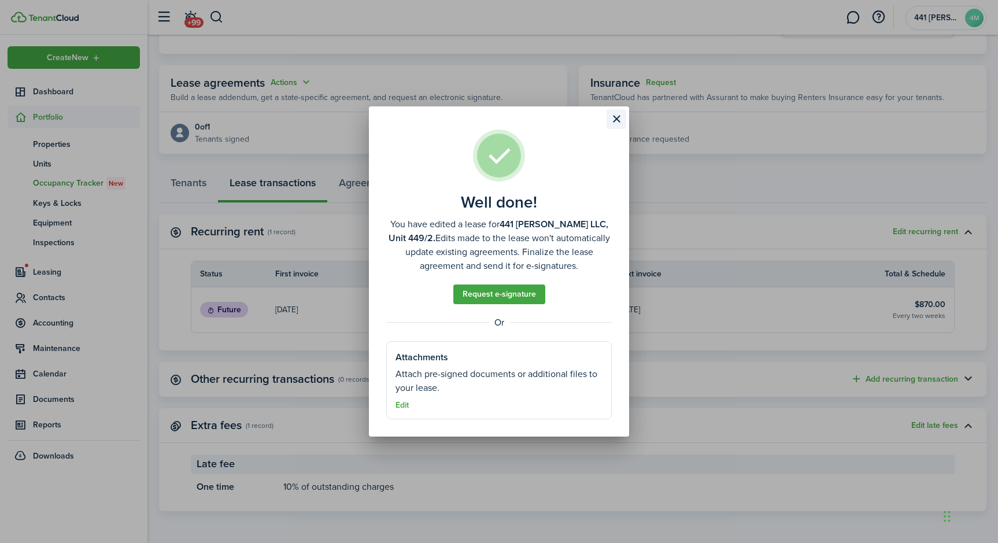
click at [614, 109] on button "Close modal" at bounding box center [616, 119] width 20 height 20
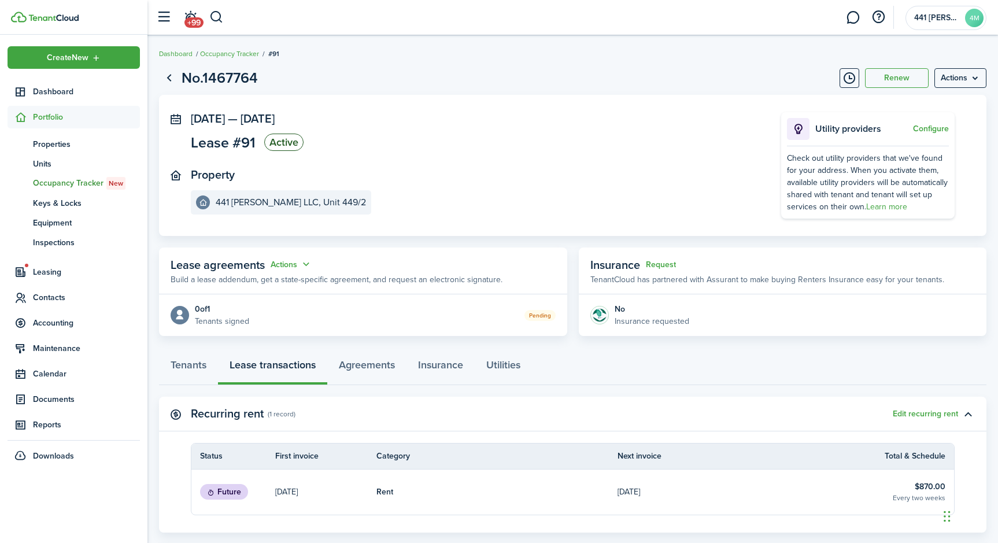
scroll to position [0, 0]
click at [169, 81] on link "Go back" at bounding box center [169, 78] width 20 height 20
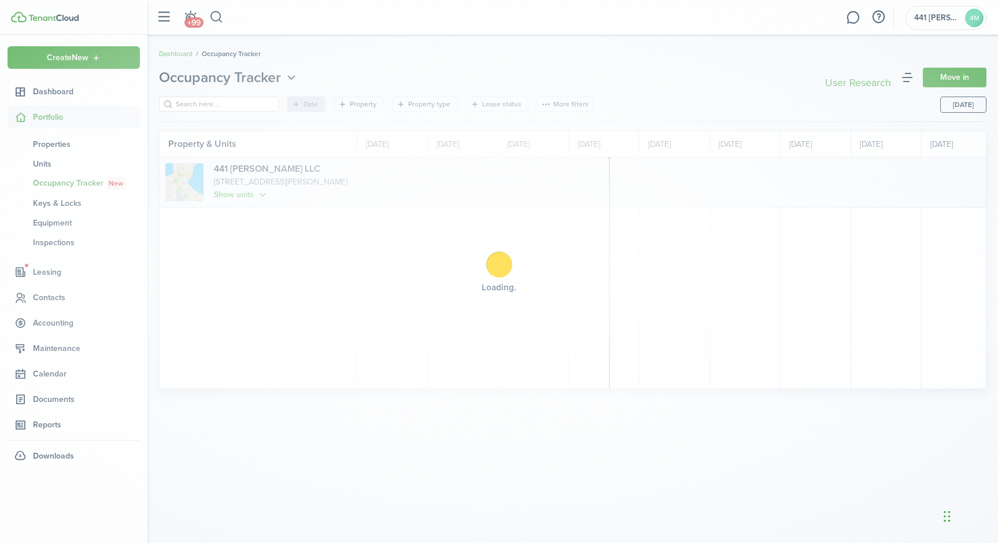
scroll to position [0, 212]
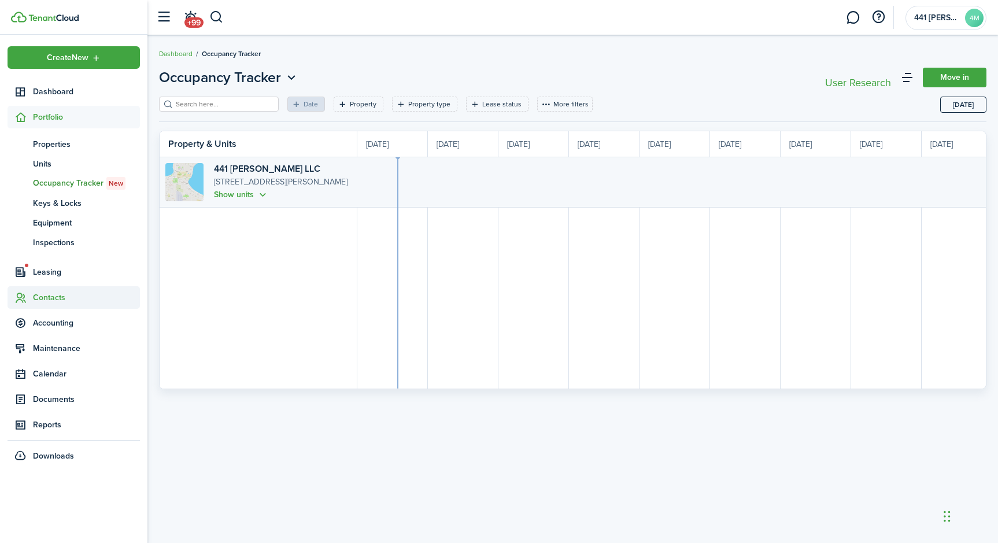
click at [47, 303] on span "Contacts" at bounding box center [86, 297] width 107 height 12
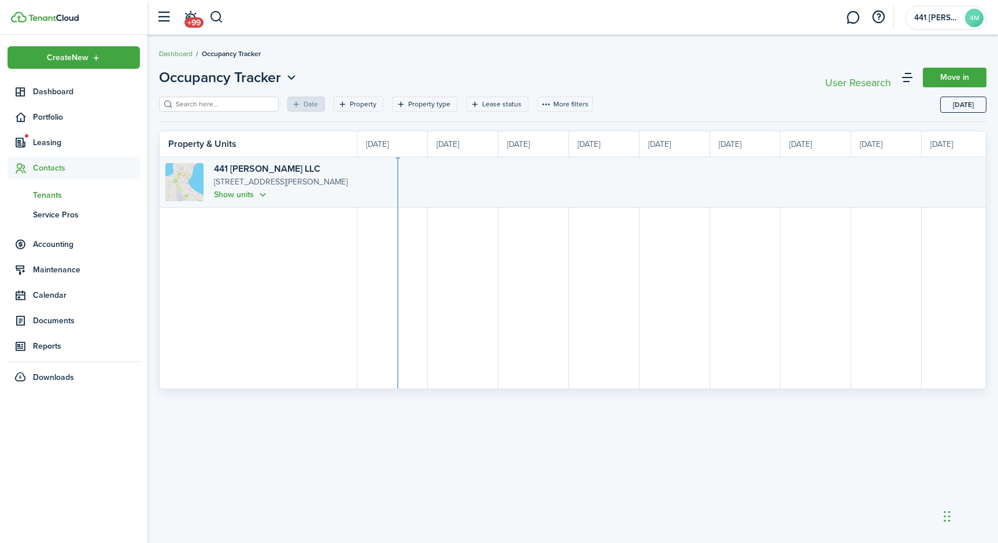
click at [53, 201] on span "Tenants" at bounding box center [86, 195] width 107 height 12
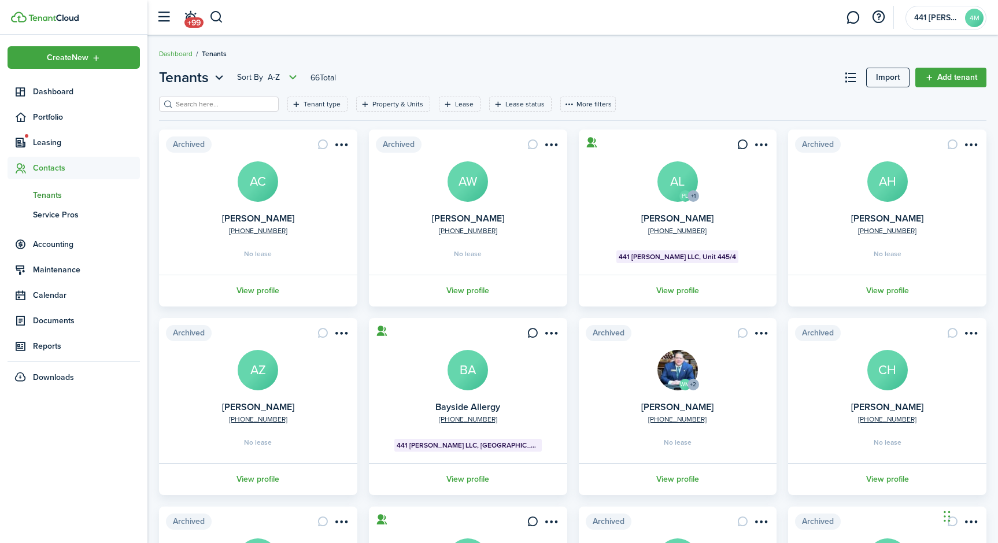
click at [228, 107] on input "search" at bounding box center [224, 104] width 102 height 11
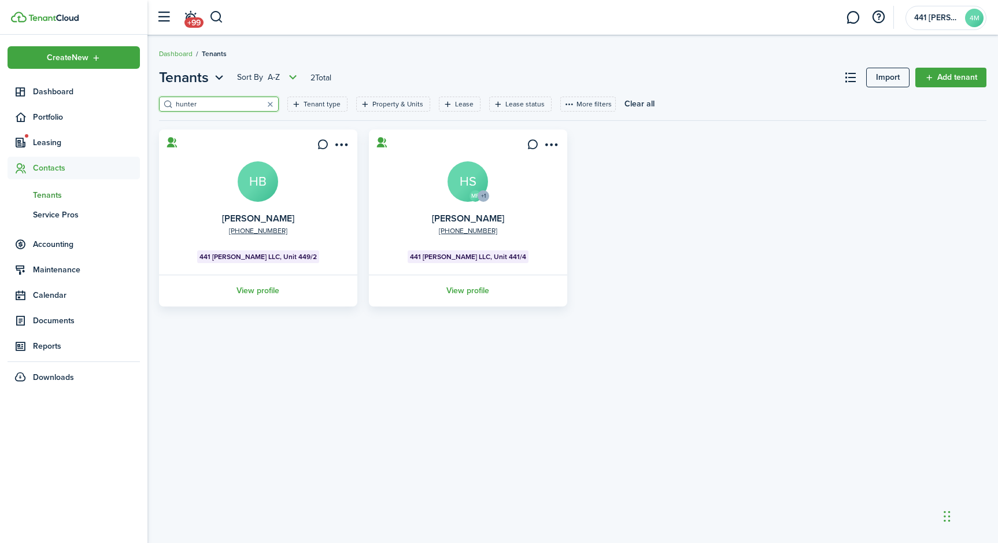
type input "hunter"
click at [254, 191] on avatar-text "HB" at bounding box center [258, 181] width 40 height 40
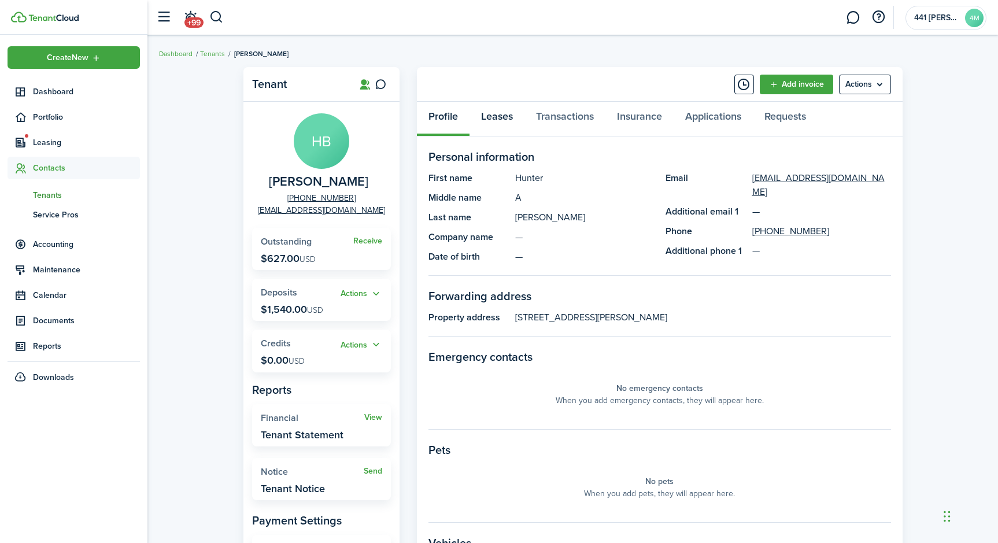
click at [494, 121] on link "Leases" at bounding box center [496, 119] width 55 height 35
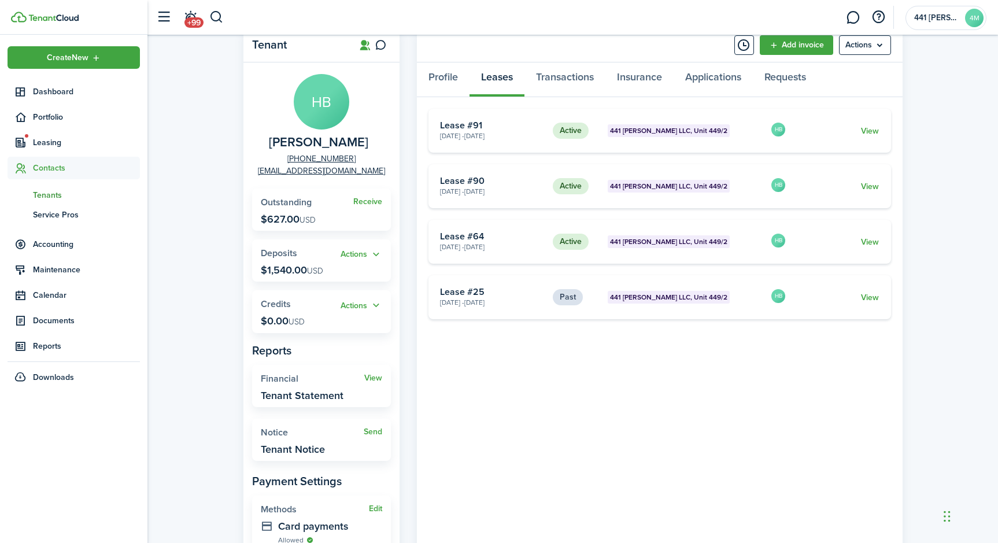
scroll to position [42, 0]
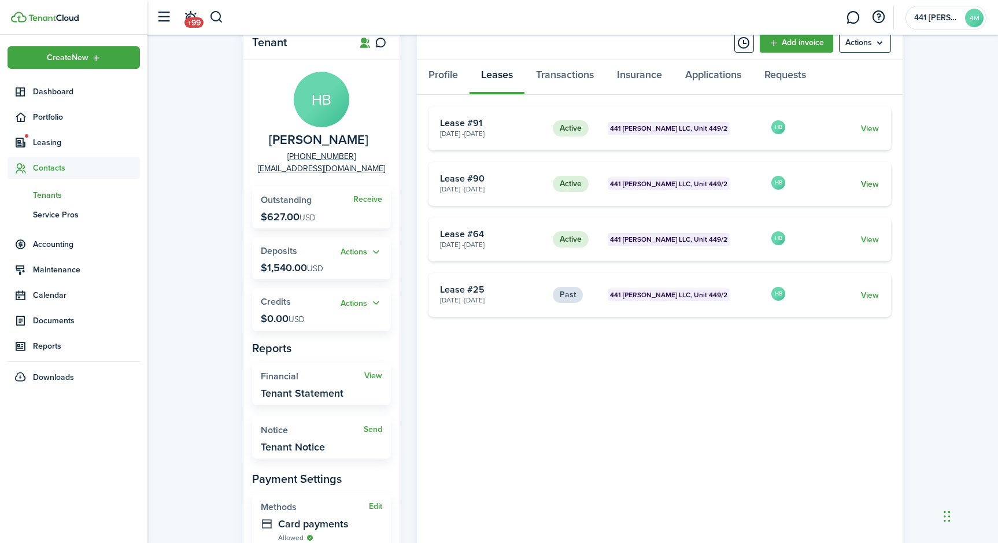
click at [868, 190] on link "View" at bounding box center [870, 184] width 18 height 12
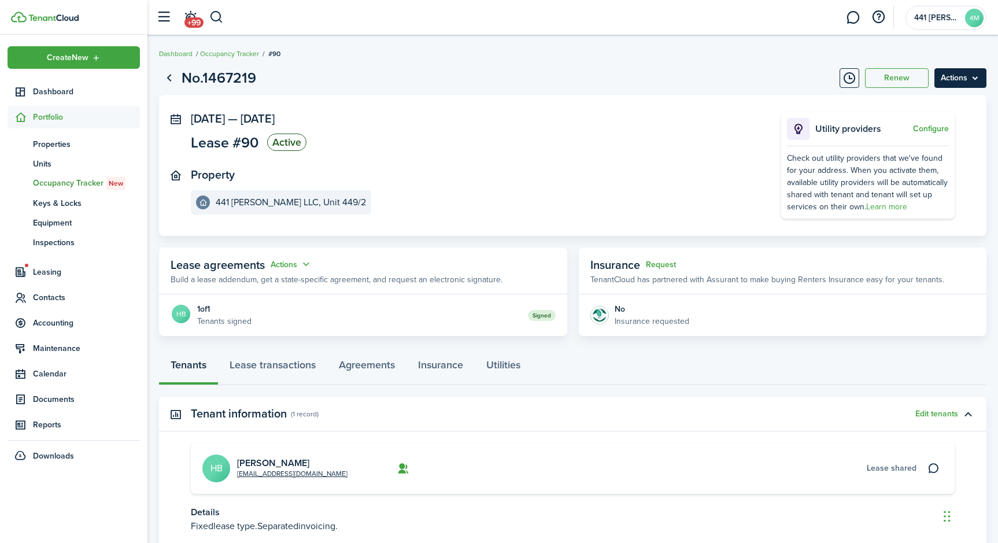
click at [940, 80] on menu-btn "Actions" at bounding box center [960, 78] width 52 height 20
click at [931, 178] on button "Delete" at bounding box center [935, 170] width 101 height 20
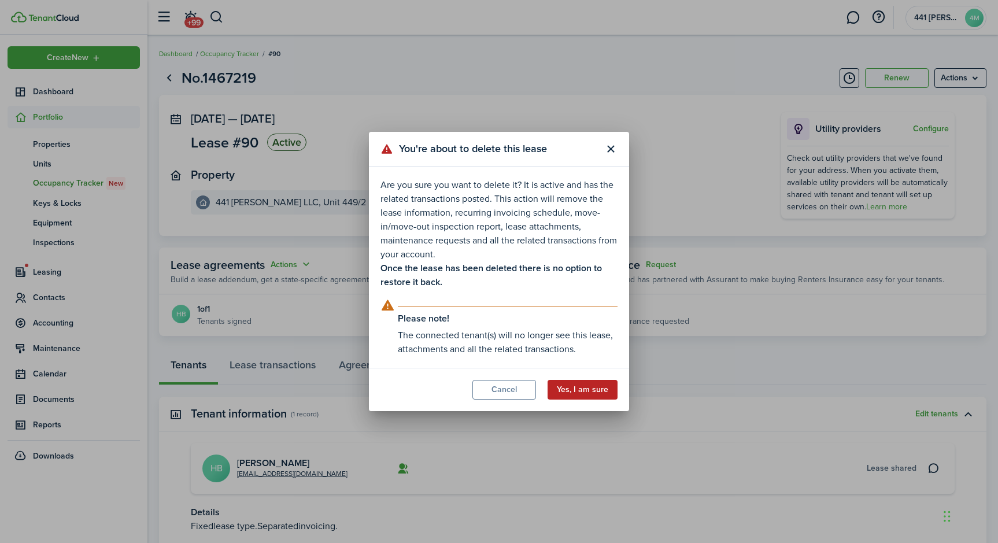
click at [577, 399] on button "Yes, I am sure" at bounding box center [582, 390] width 70 height 20
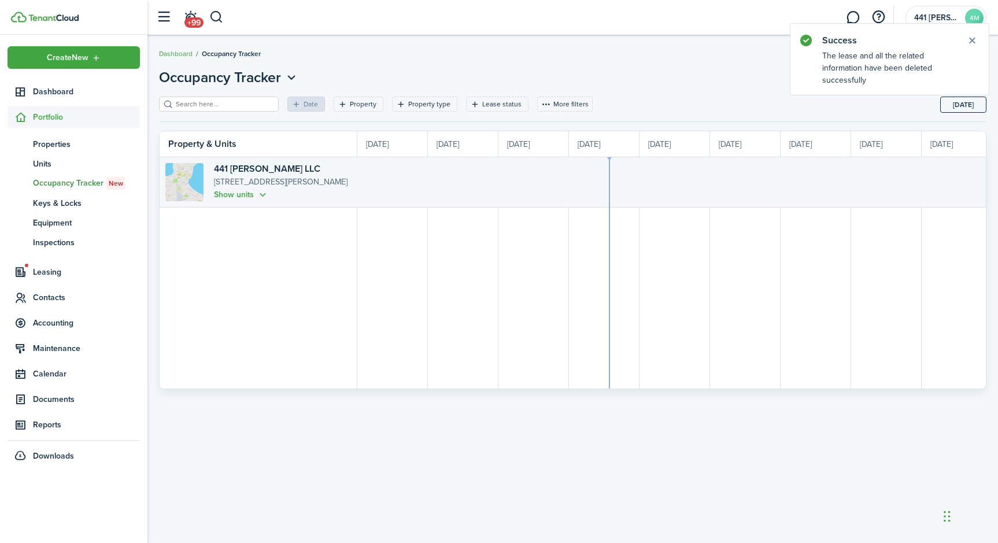
scroll to position [0, 212]
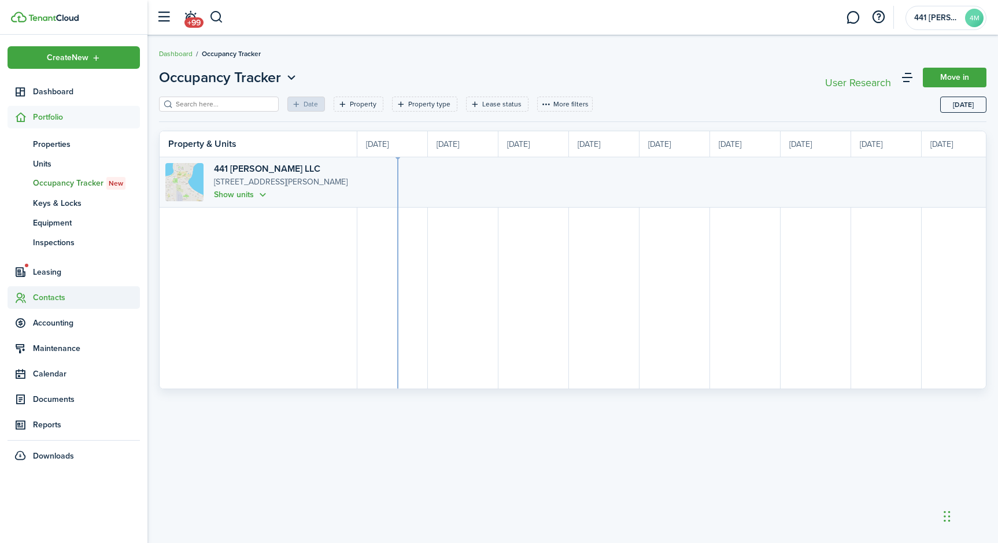
click at [49, 303] on span "Contacts" at bounding box center [86, 297] width 107 height 12
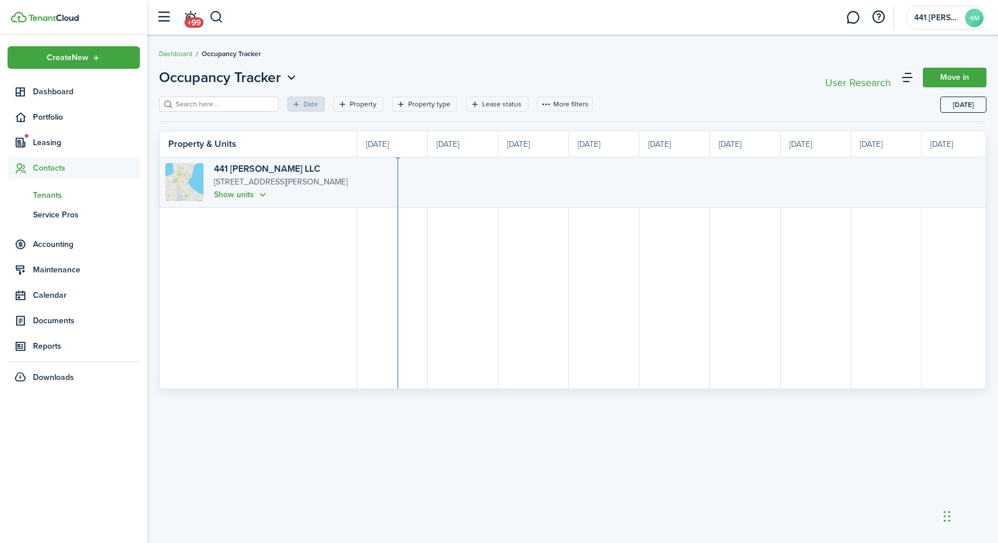
click at [50, 201] on span "Tenants" at bounding box center [86, 195] width 107 height 12
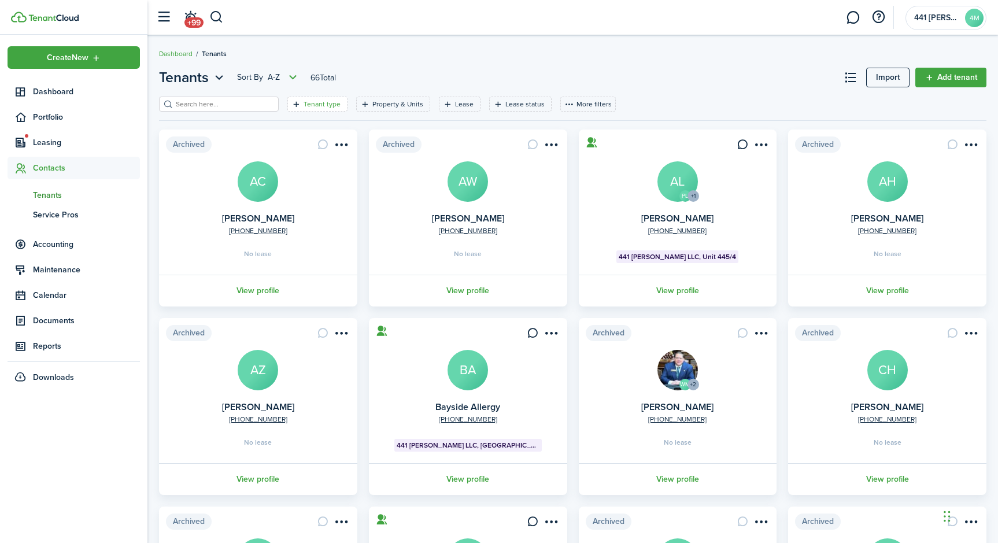
click at [340, 109] on filter-tag-label "Tenant type" at bounding box center [321, 104] width 37 height 10
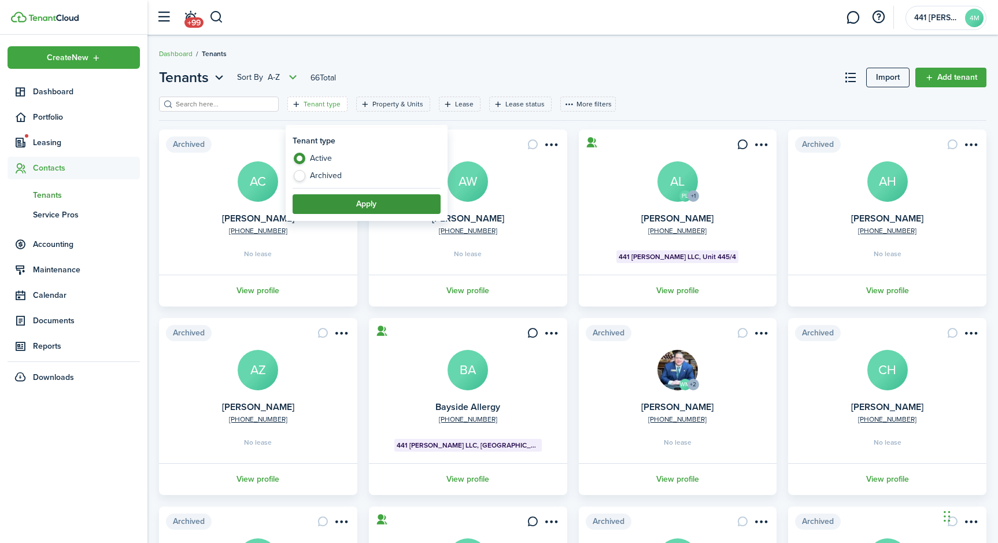
click at [365, 212] on button "Apply" at bounding box center [366, 204] width 148 height 20
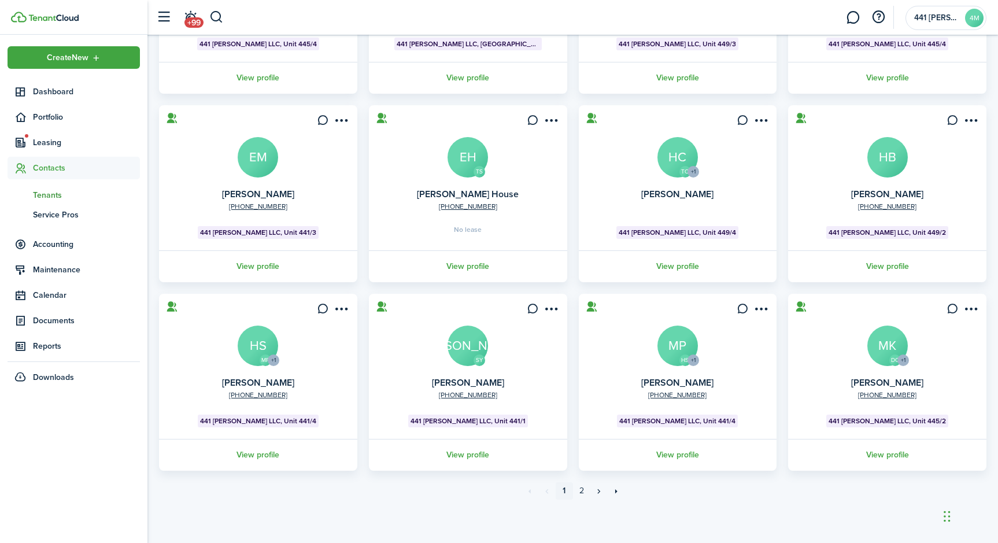
scroll to position [239, 0]
click at [887, 144] on avatar-text "HB" at bounding box center [887, 157] width 40 height 40
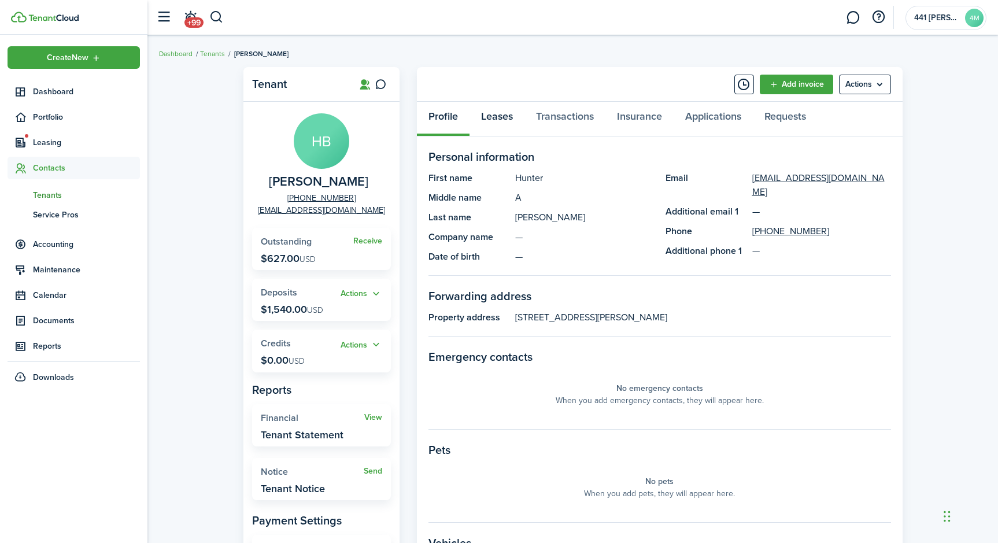
click at [496, 119] on link "Leases" at bounding box center [496, 119] width 55 height 35
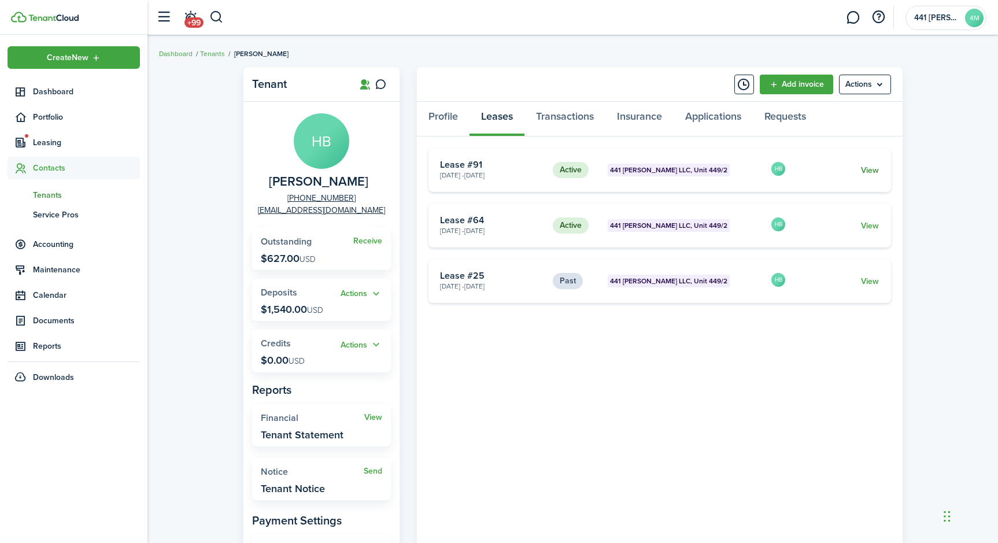
click at [865, 176] on link "View" at bounding box center [870, 170] width 18 height 12
